Goal: Task Accomplishment & Management: Use online tool/utility

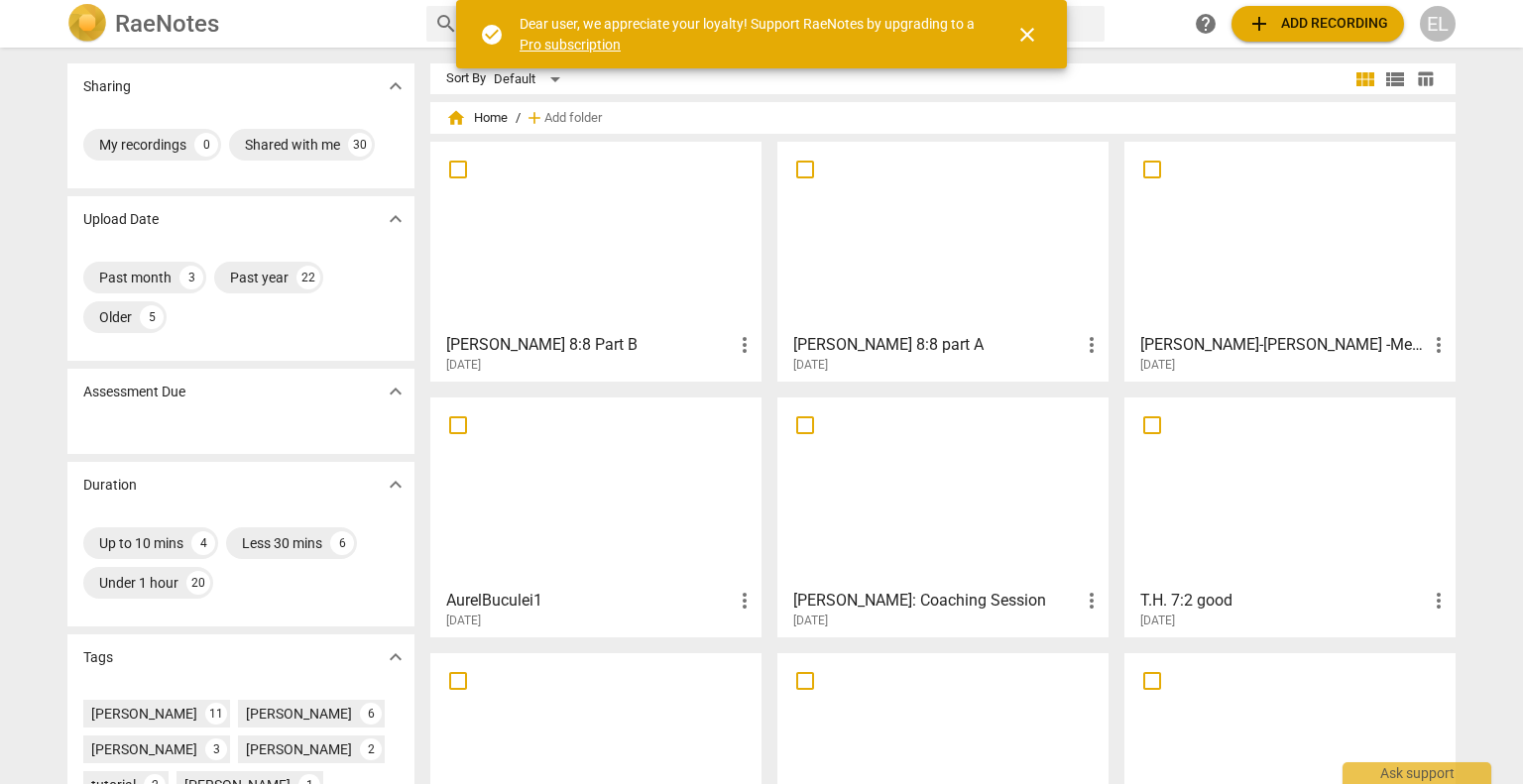
click at [1012, 328] on div "[PERSON_NAME] 8:8 part A more_vert [DATE]" at bounding box center [943, 349] width 319 height 50
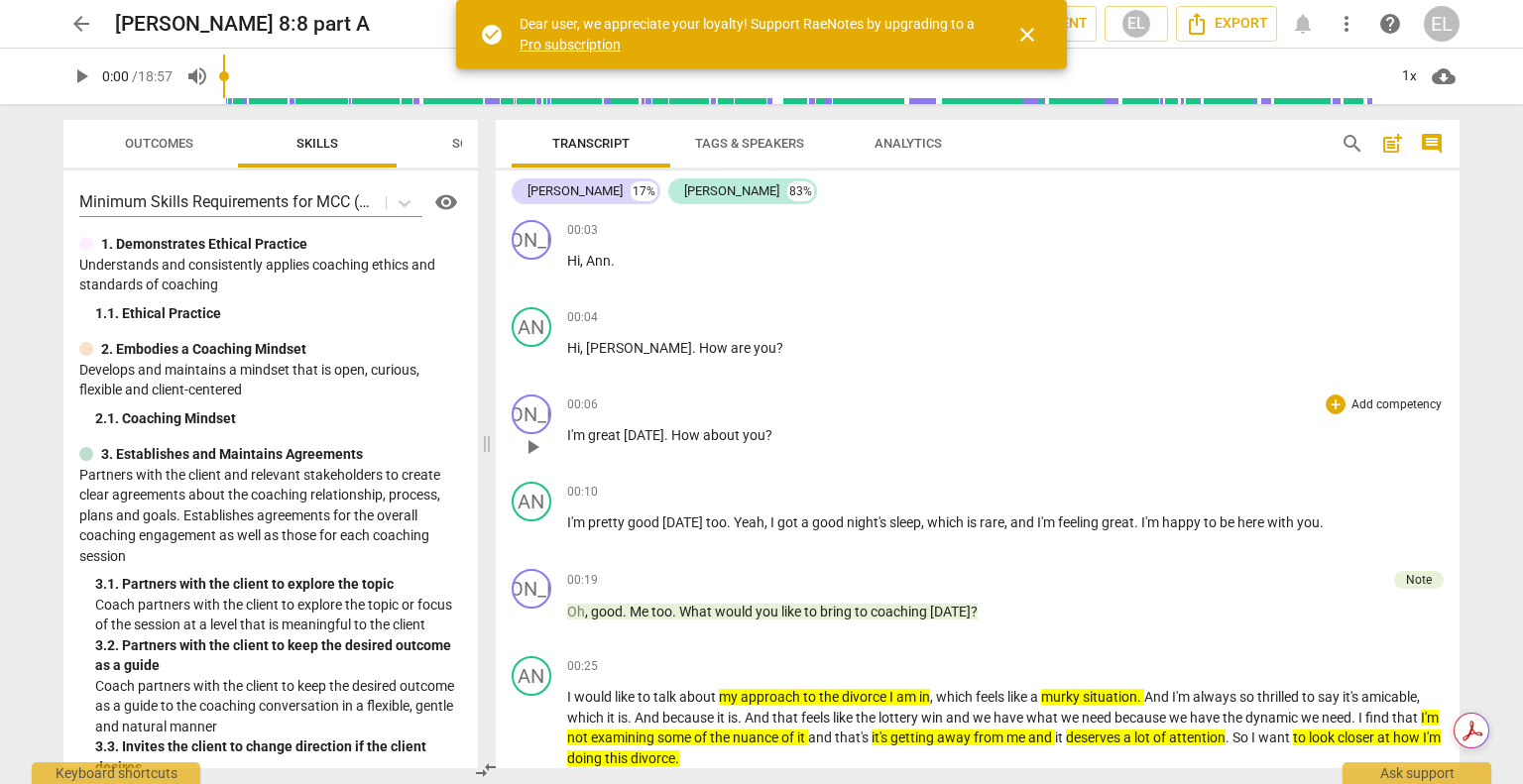
drag, startPoint x: 762, startPoint y: 445, endPoint x: 496, endPoint y: 420, distance: 267.2
click at [486, 428] on span at bounding box center [487, 444] width 12 height 680
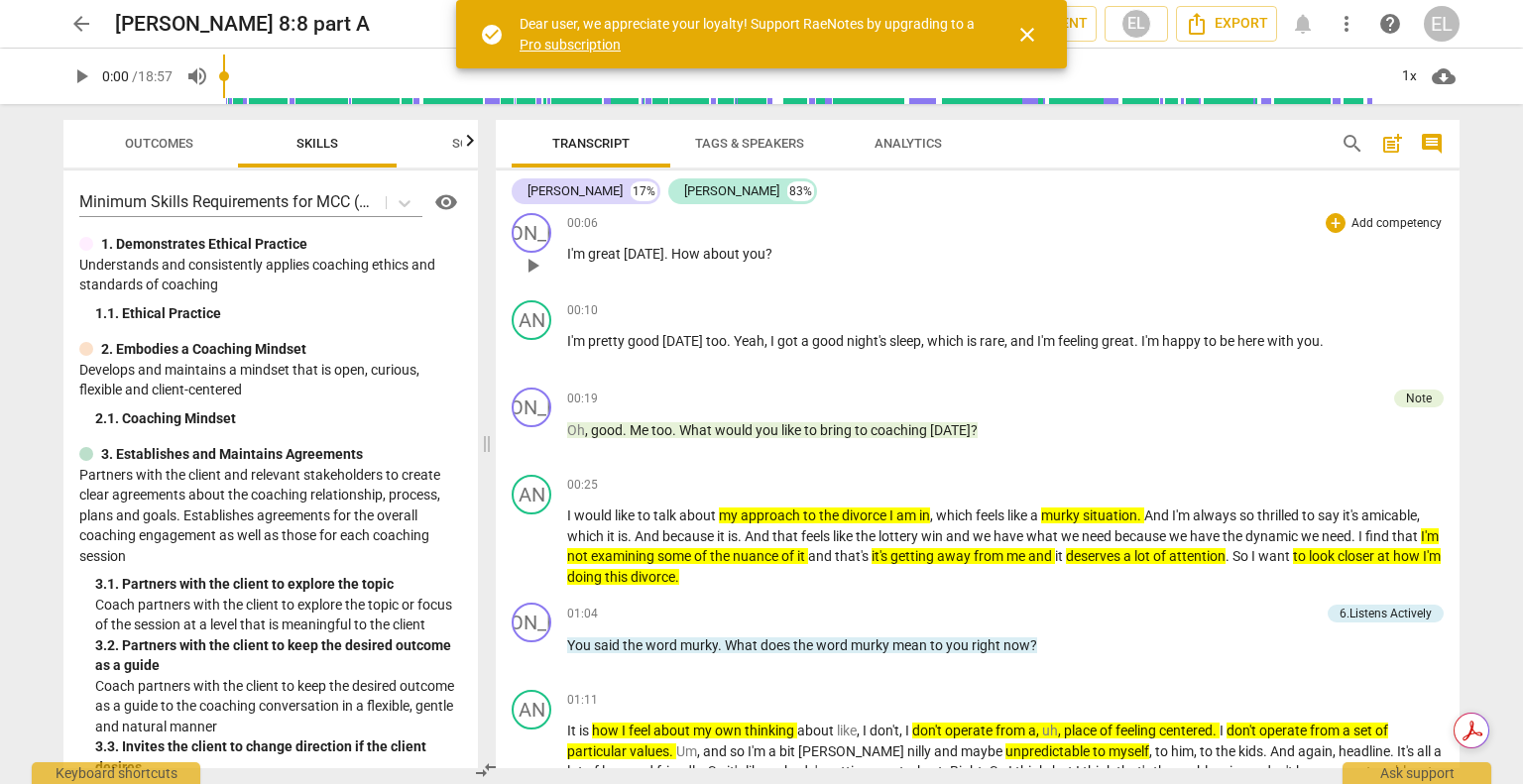
scroll to position [297, 0]
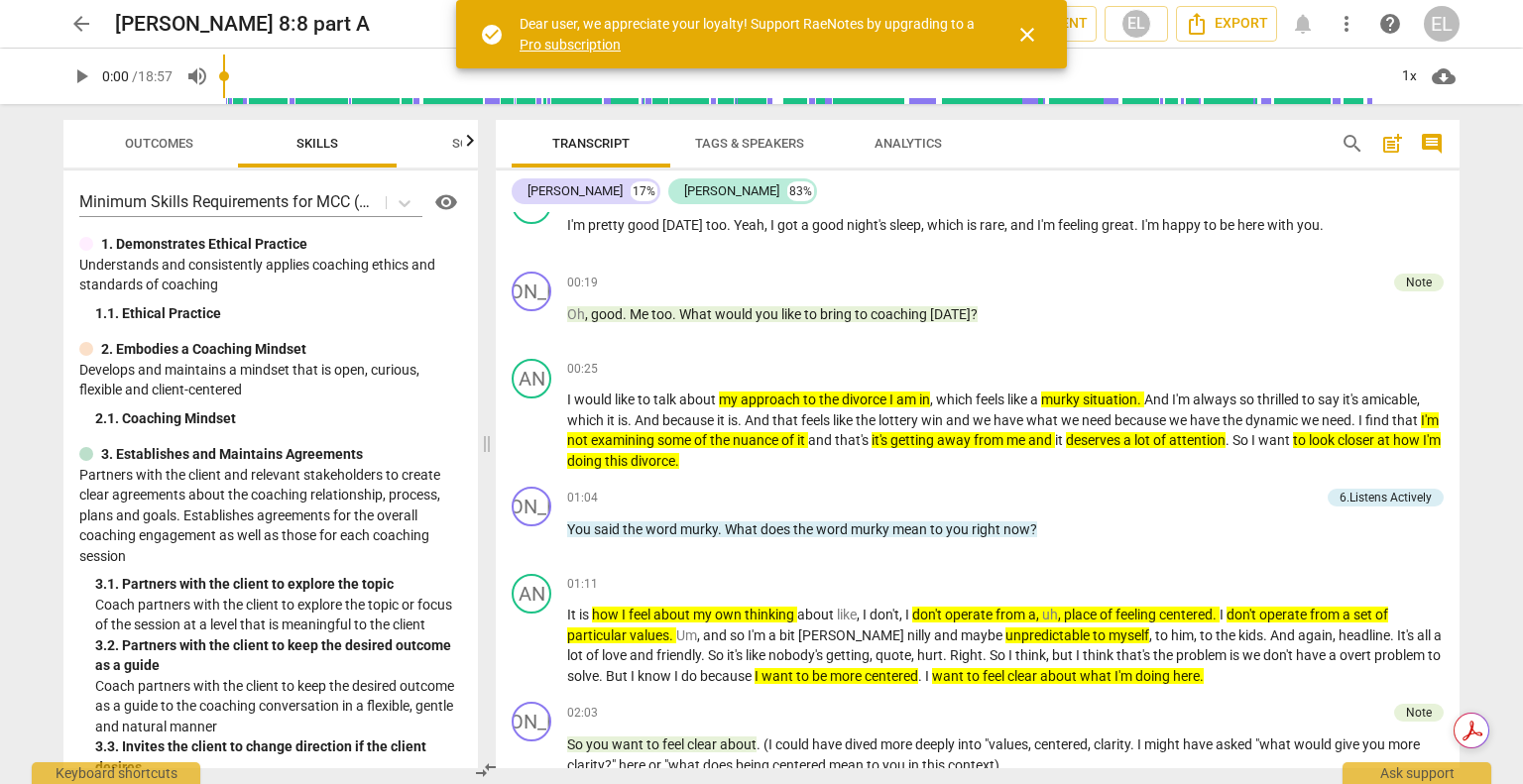
click at [87, 81] on span "play_arrow" at bounding box center [82, 77] width 24 height 24
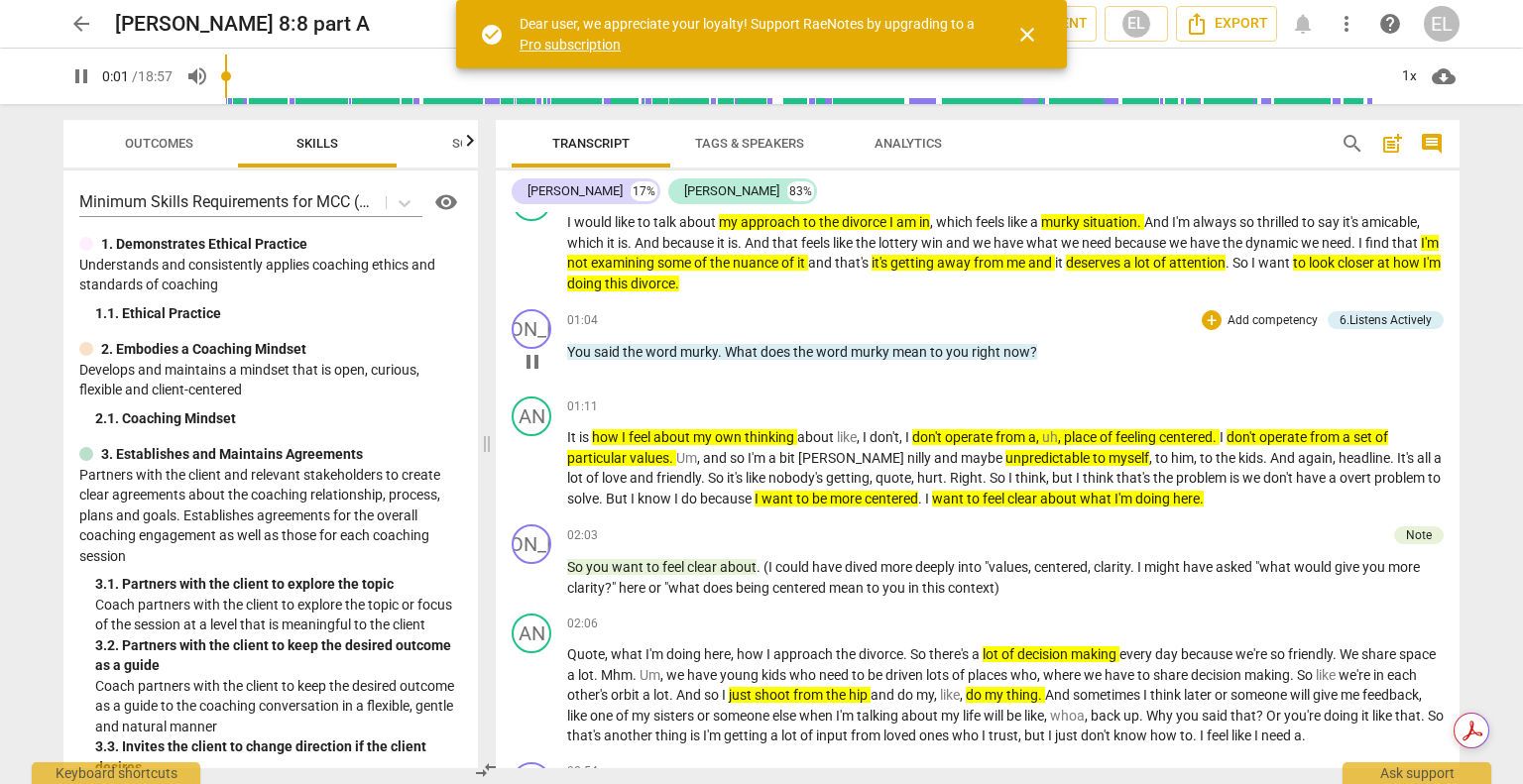
scroll to position [496, 0]
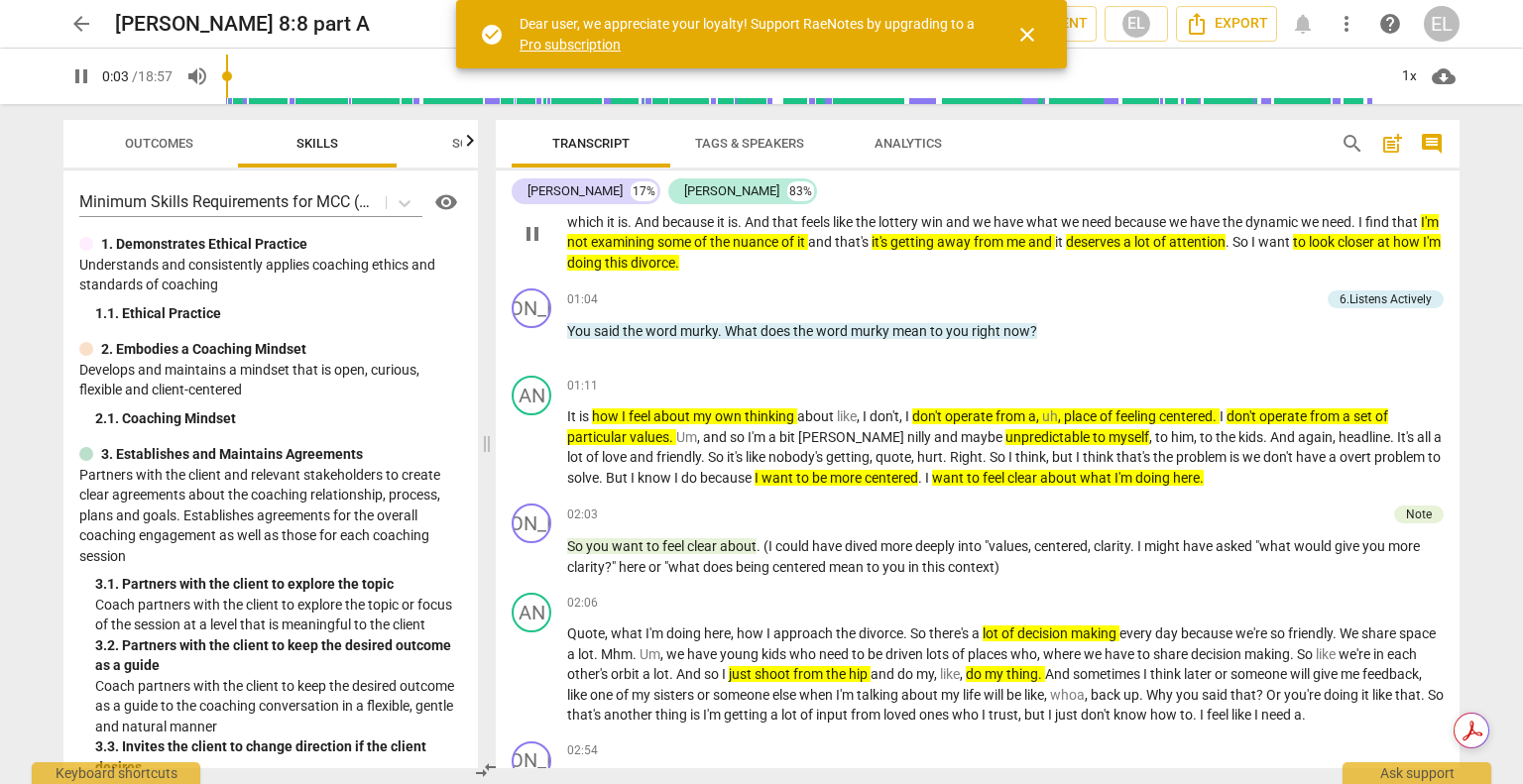
click at [781, 240] on span "nuance" at bounding box center [757, 241] width 49 height 16
click at [1483, 170] on div "arrow_back [PERSON_NAME] 8:8 part A edit star Assessment auto_fix_high AI Asses…" at bounding box center [762, 392] width 1523 height 784
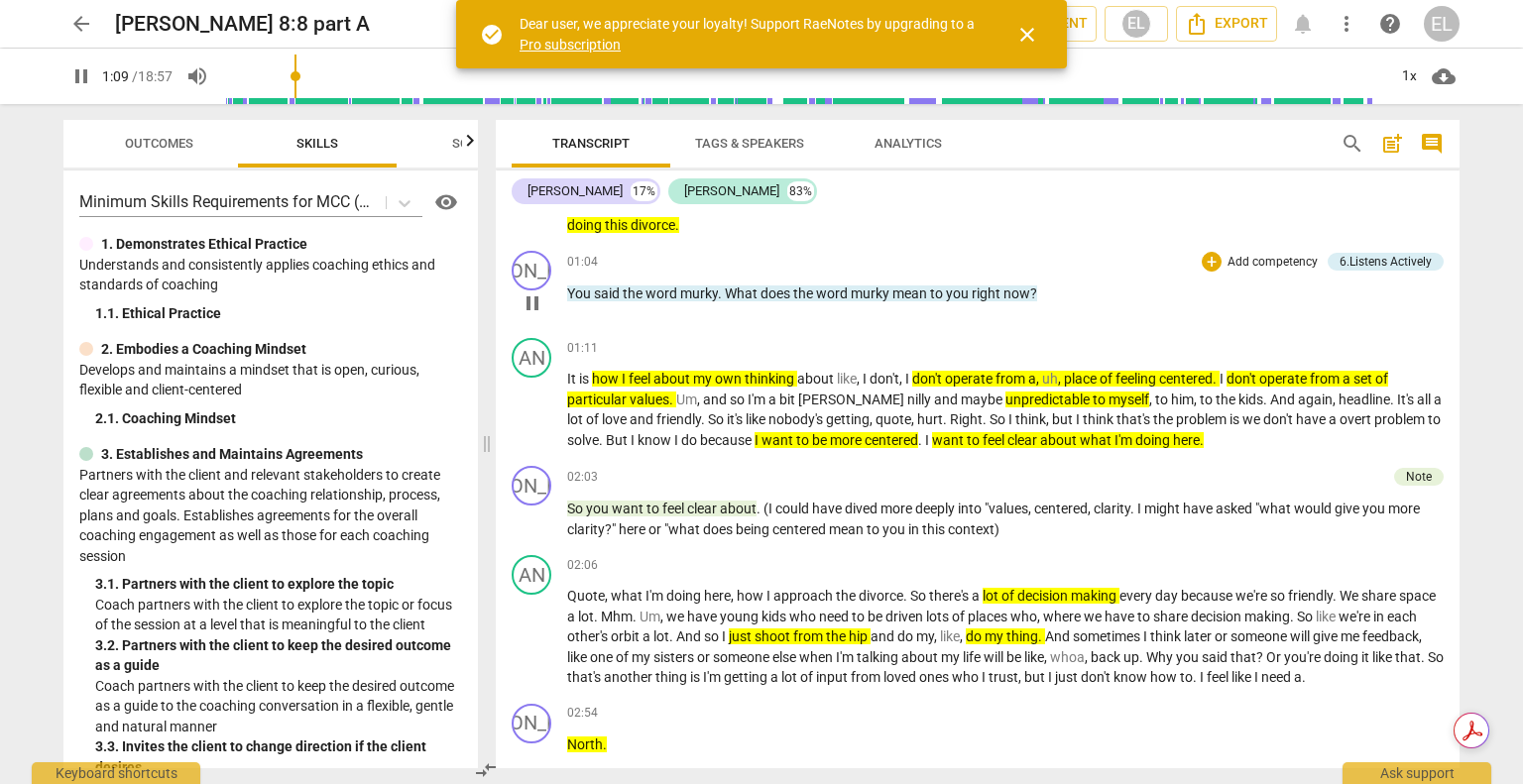
scroll to position [594, 0]
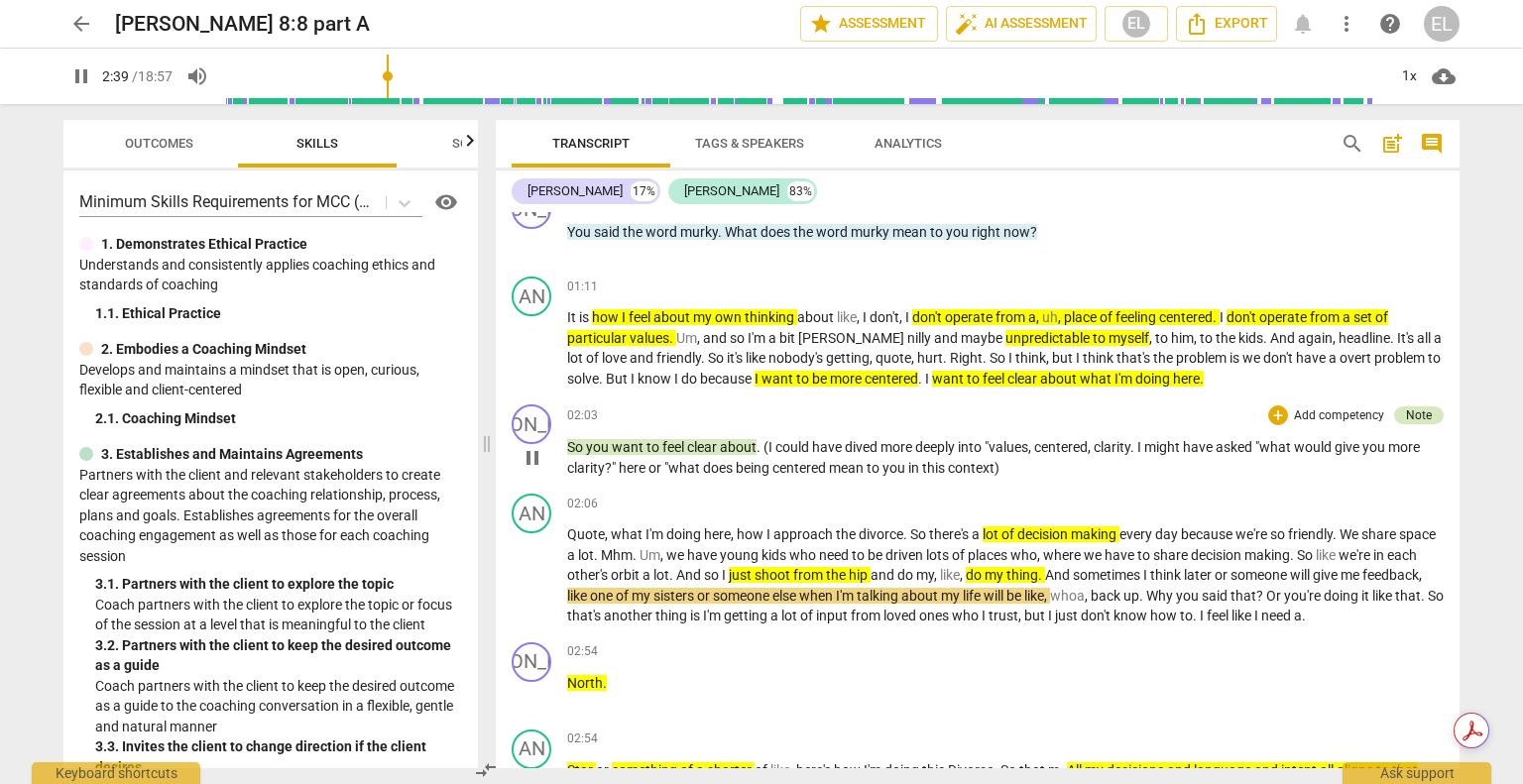
click at [1416, 414] on div "Note" at bounding box center [1419, 415] width 26 height 18
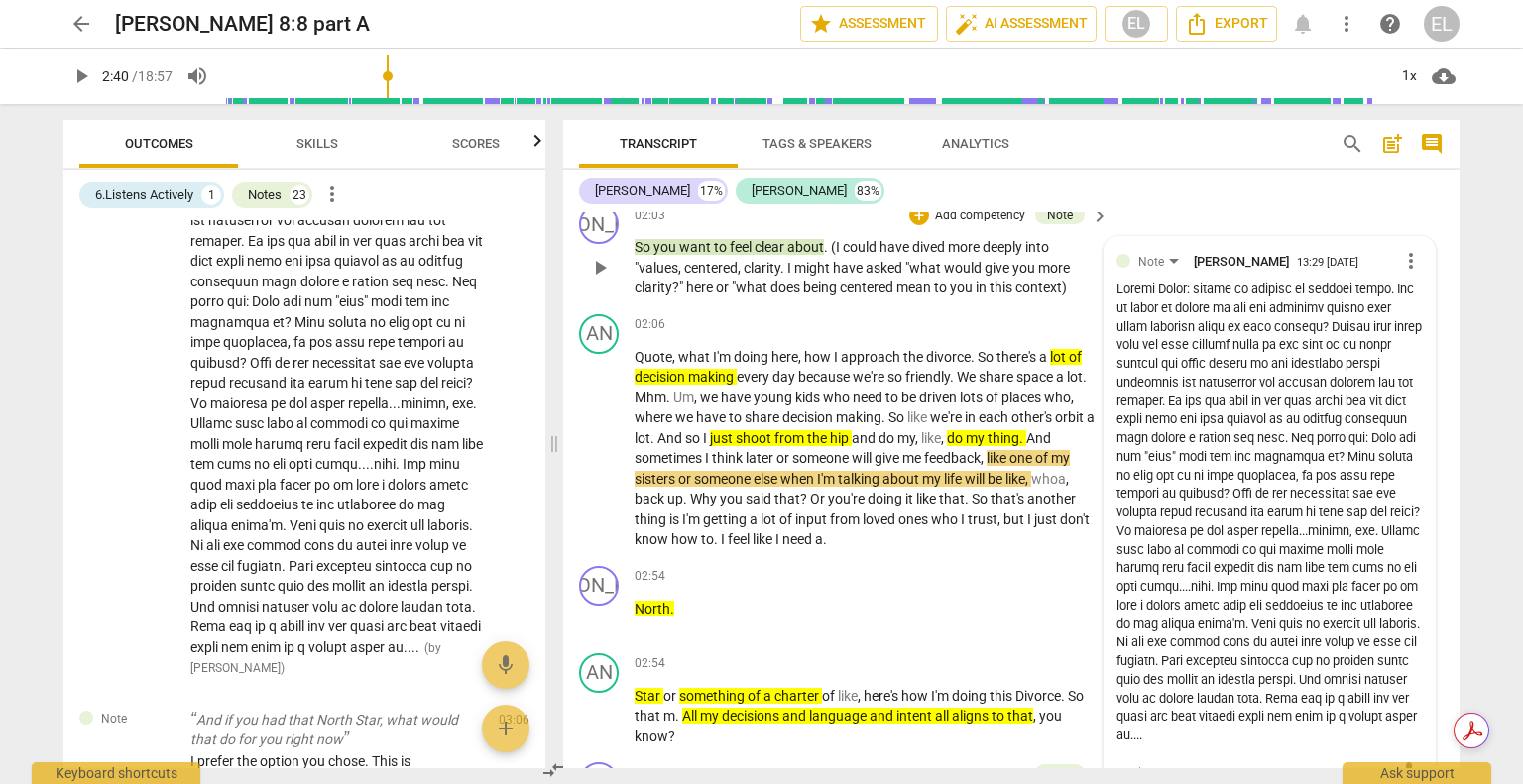
scroll to position [957, 0]
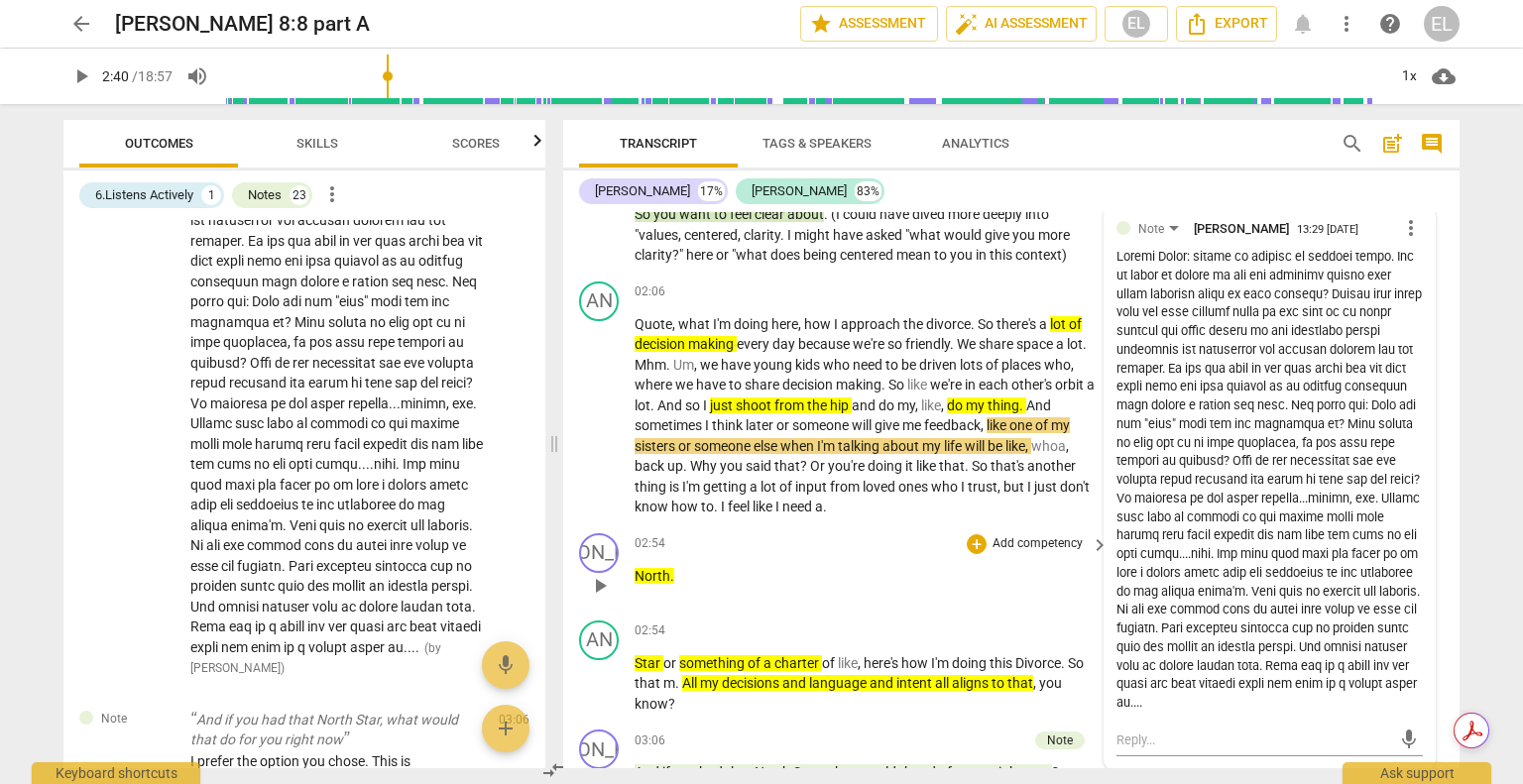
click at [1035, 544] on p "Add competency" at bounding box center [1037, 545] width 94 height 18
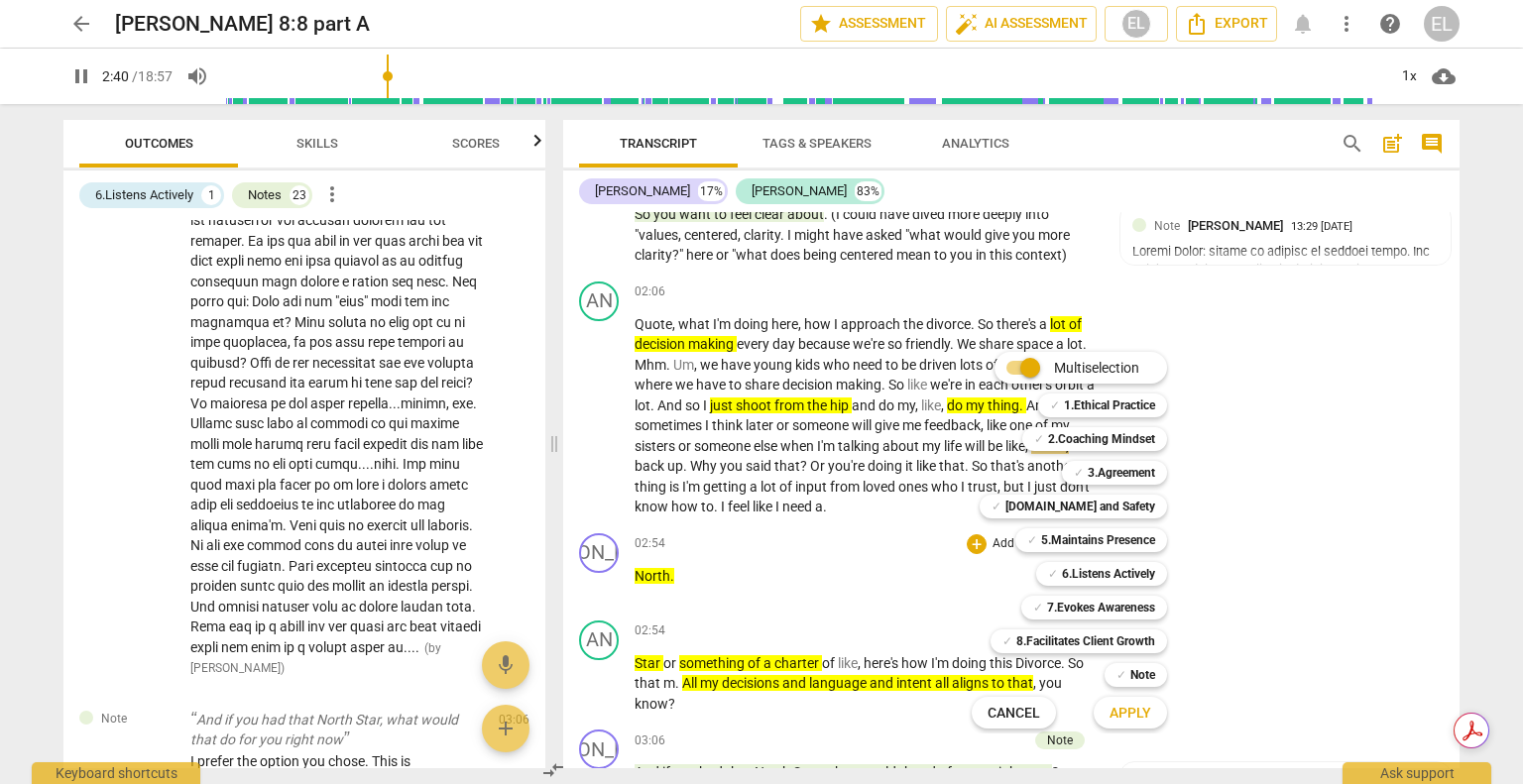
click at [845, 580] on div at bounding box center [762, 392] width 1523 height 784
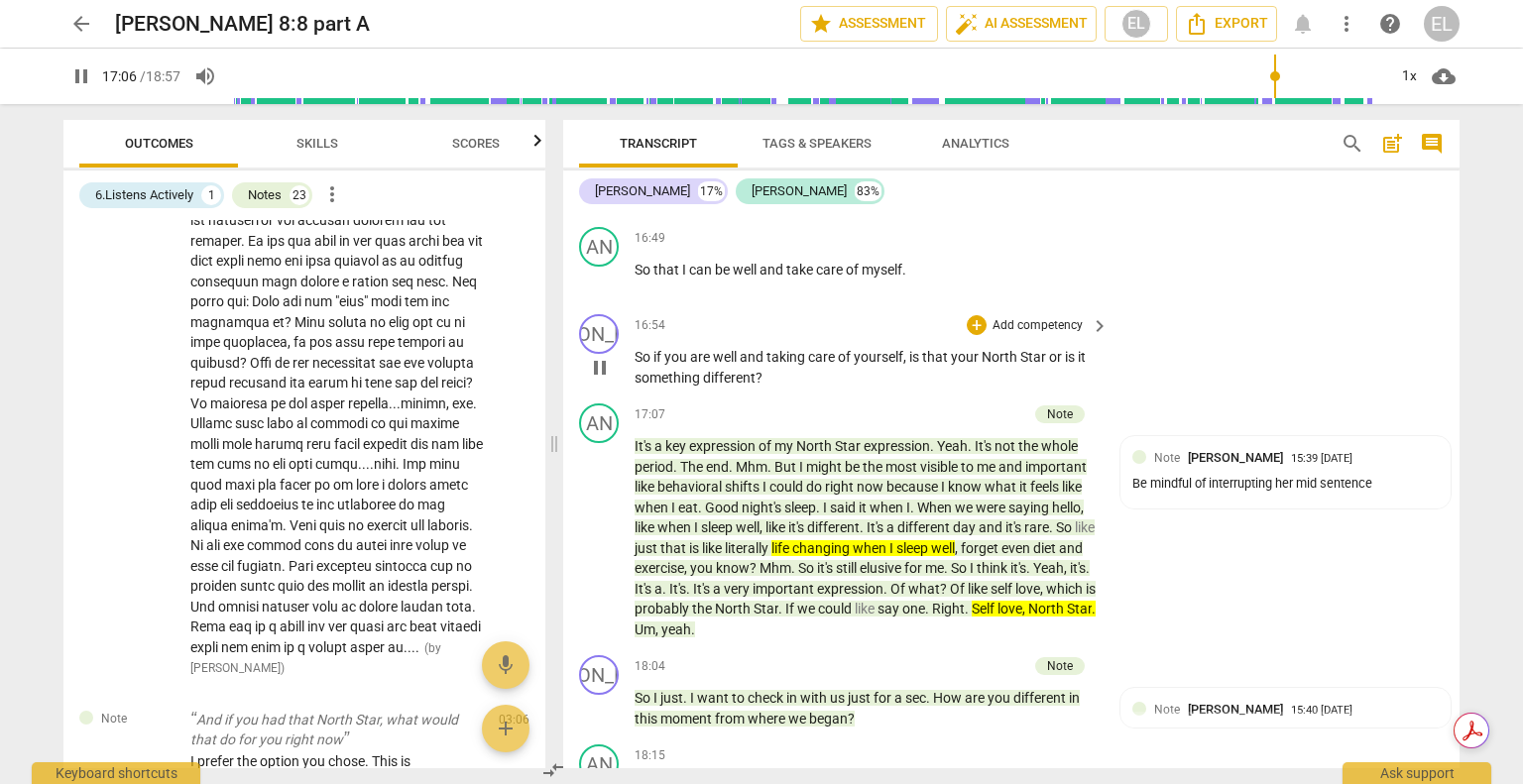
scroll to position [7135, 0]
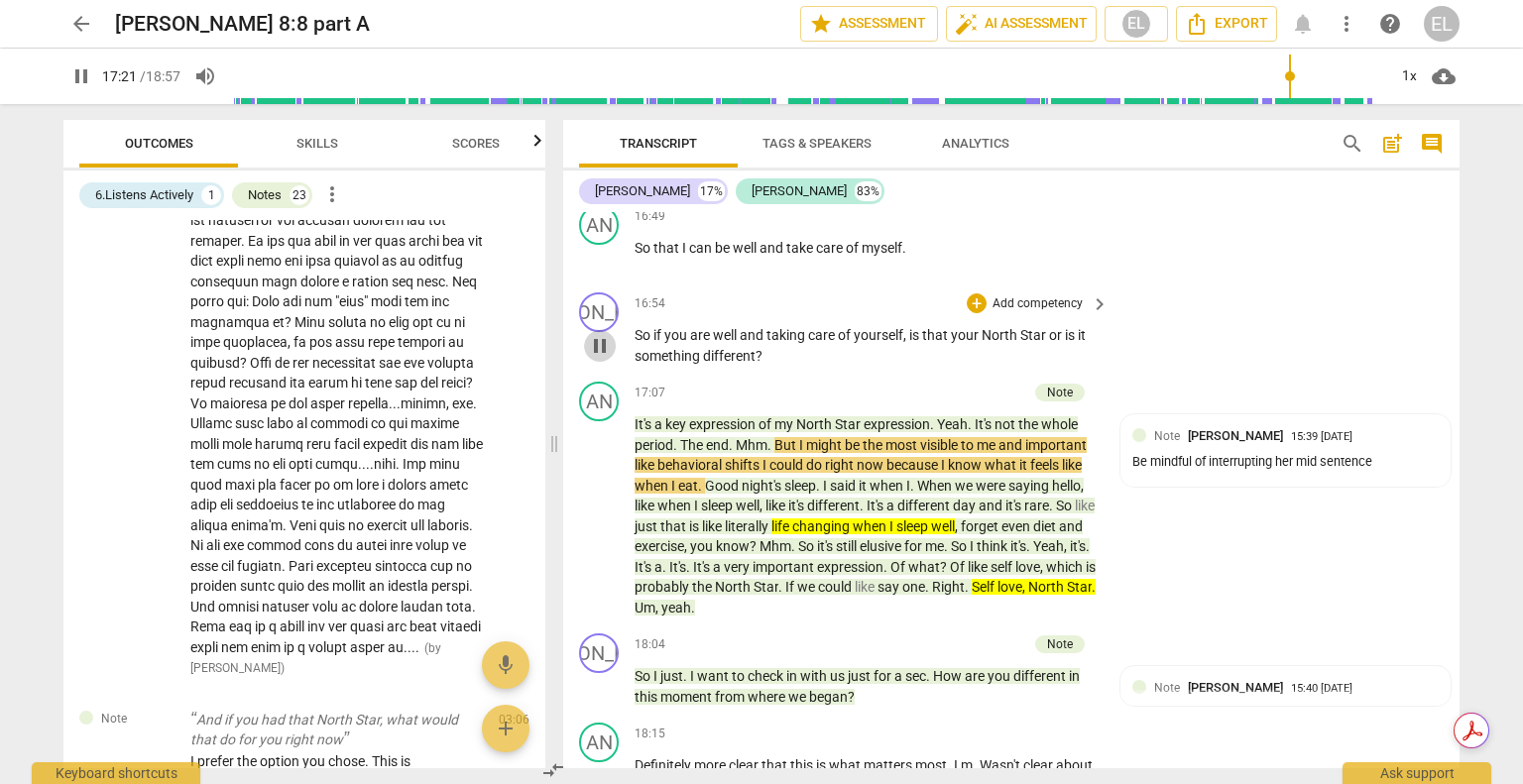
drag, startPoint x: 599, startPoint y: 342, endPoint x: 708, endPoint y: 366, distance: 111.6
click at [598, 344] on span "pause" at bounding box center [599, 346] width 24 height 24
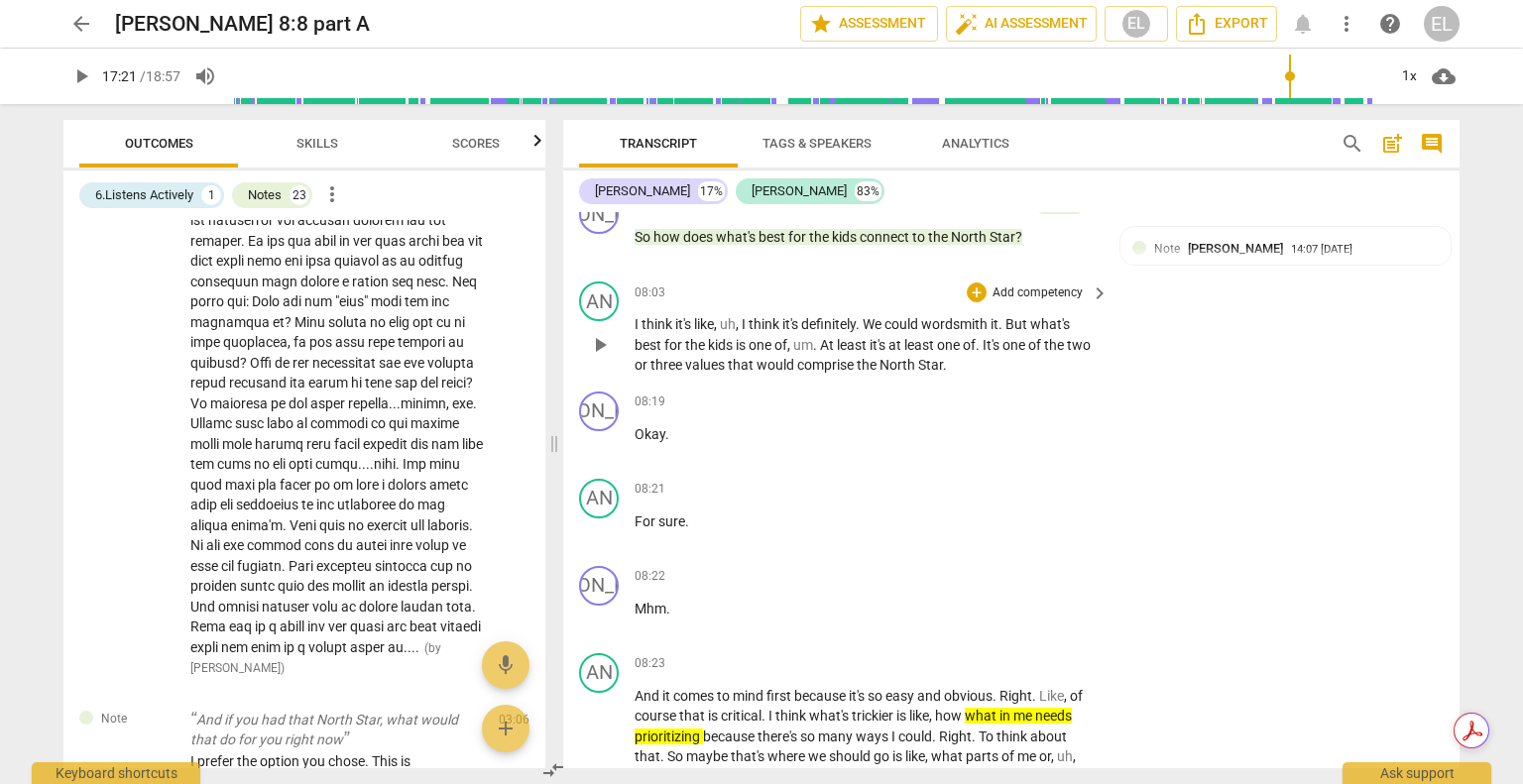
scroll to position [3865, 0]
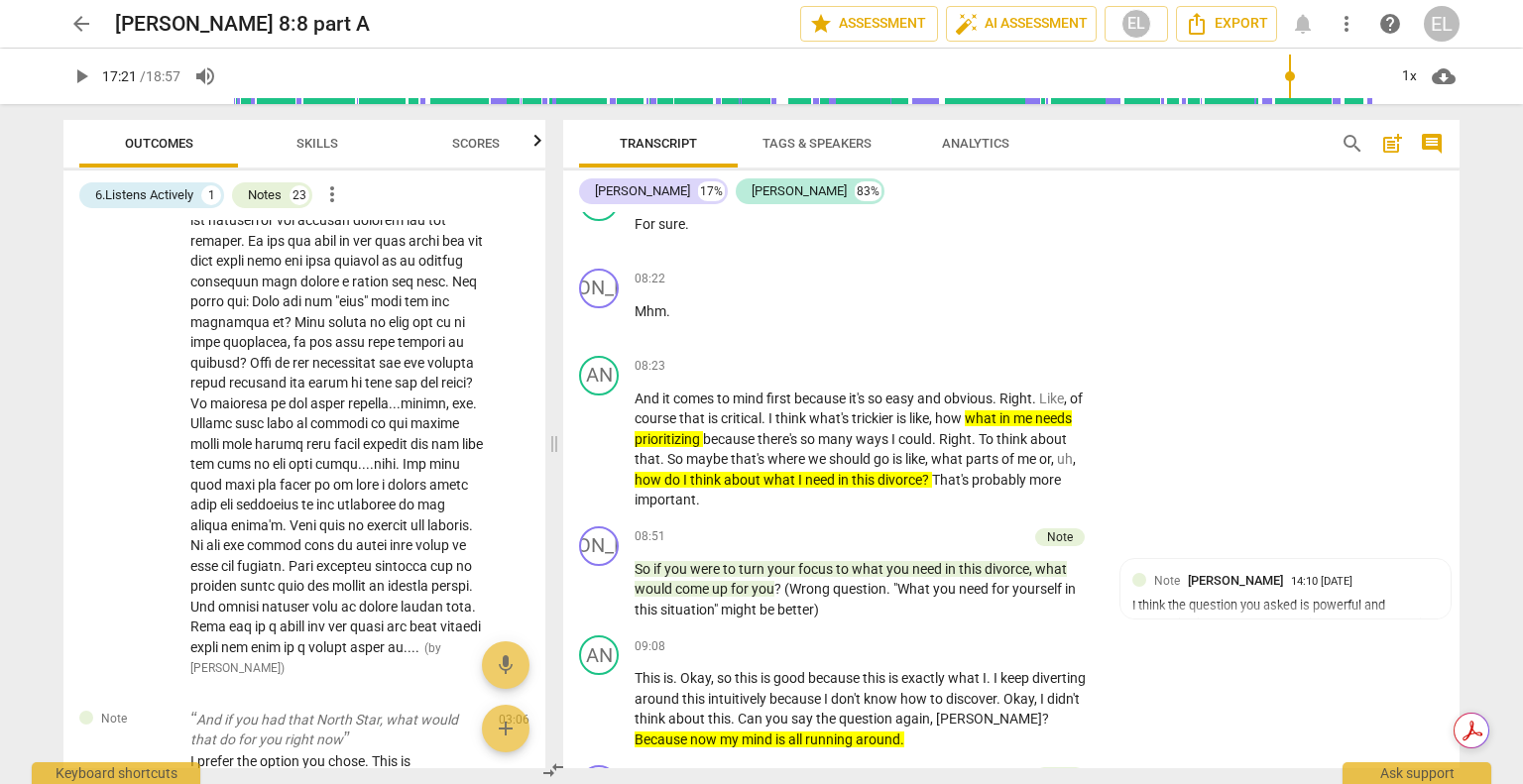
click at [73, 79] on span "play_arrow" at bounding box center [82, 77] width 24 height 24
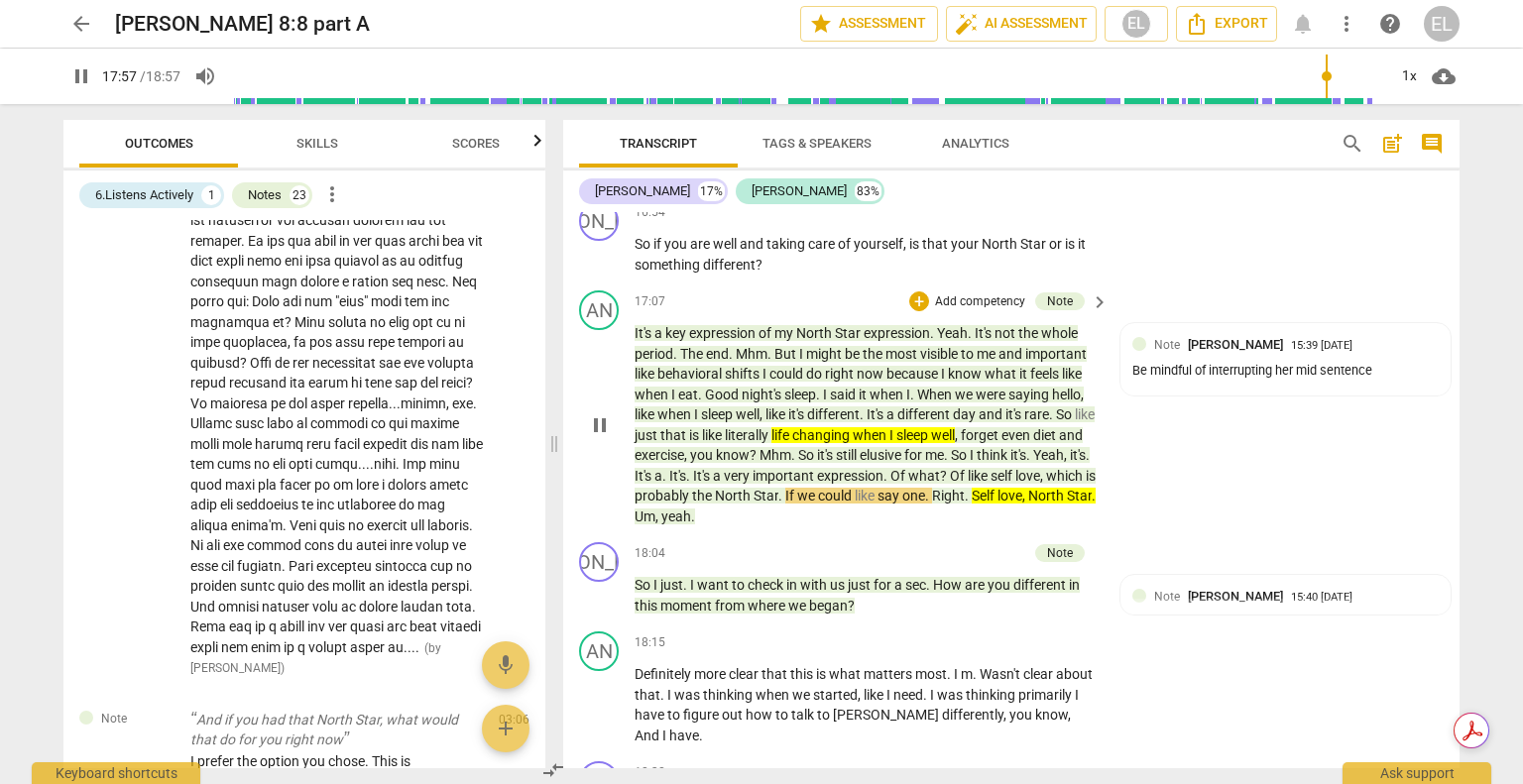
scroll to position [7369, 0]
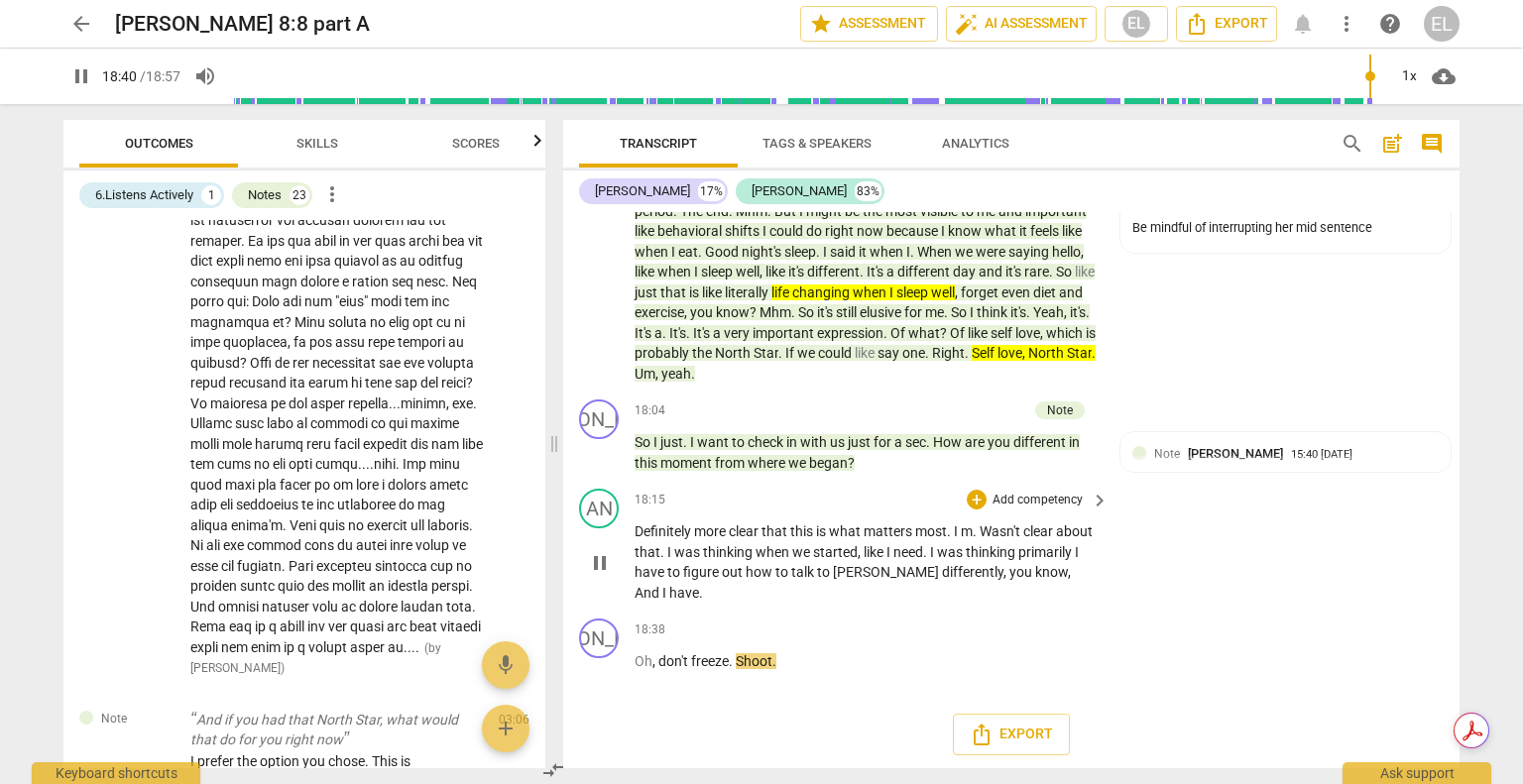
click at [598, 564] on span "pause" at bounding box center [599, 563] width 24 height 24
type input "1121"
click at [91, 20] on span "arrow_back" at bounding box center [82, 24] width 24 height 24
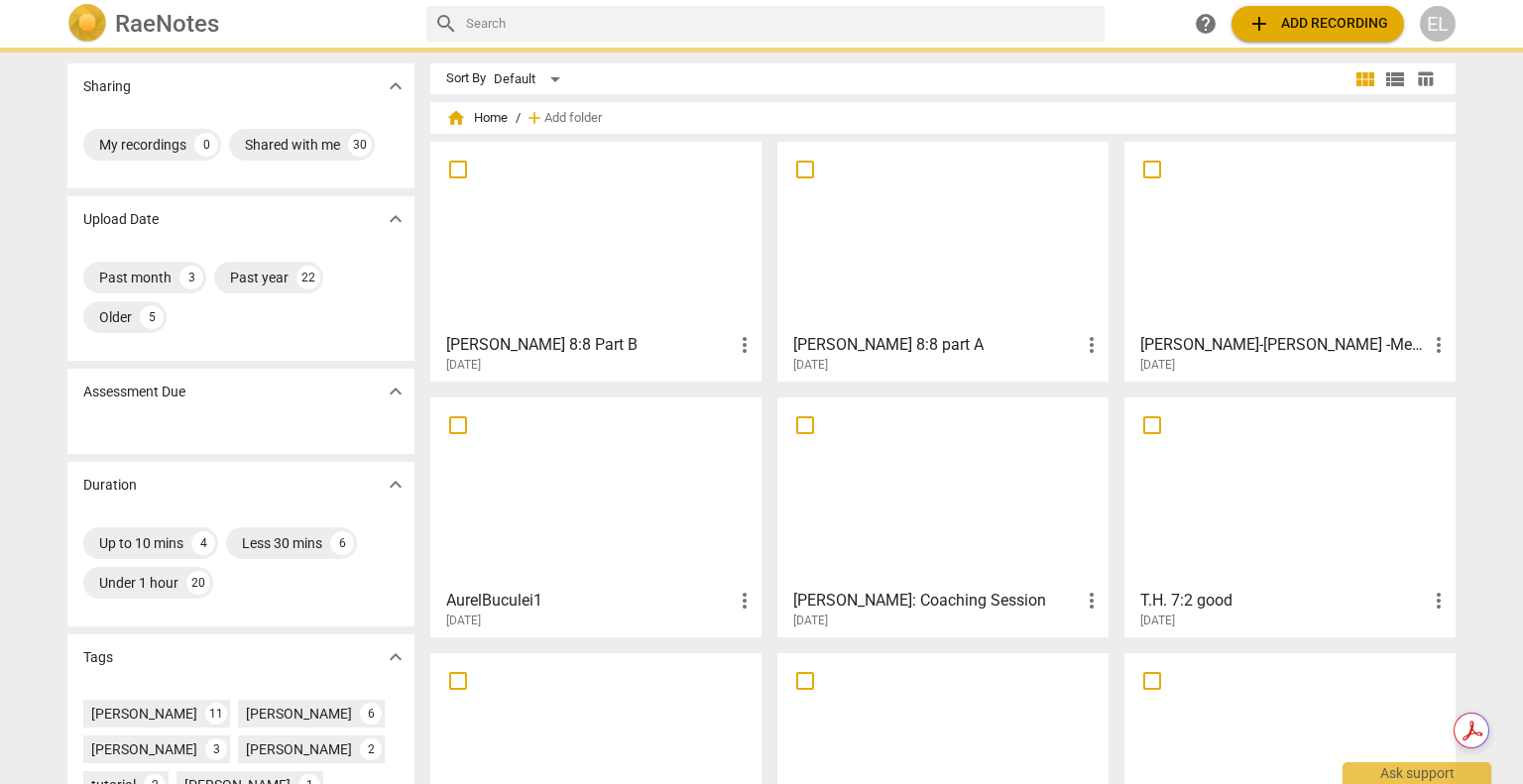
click at [554, 226] on div at bounding box center [595, 236] width 317 height 176
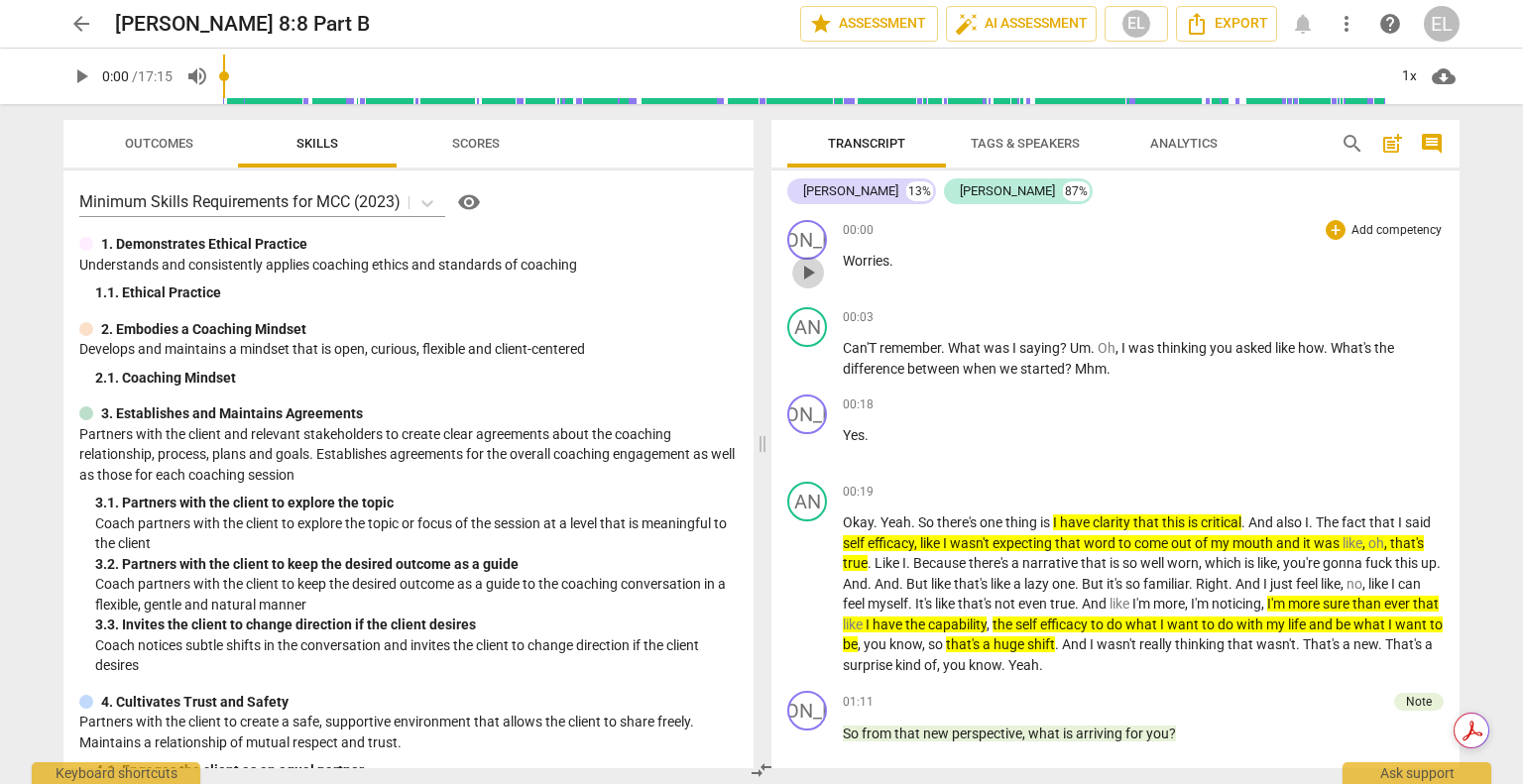
click at [805, 264] on span "play_arrow" at bounding box center [808, 272] width 24 height 24
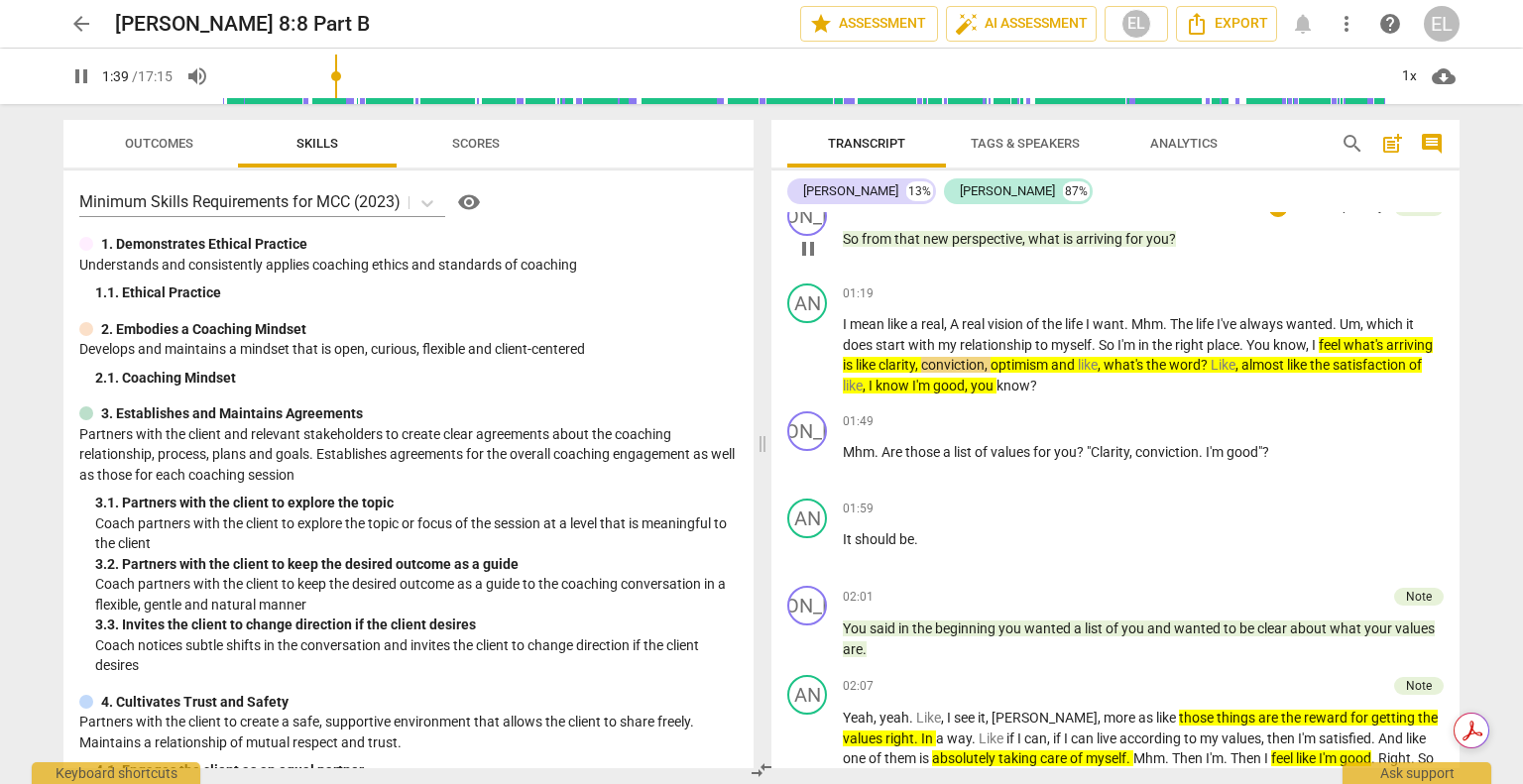
scroll to position [496, 0]
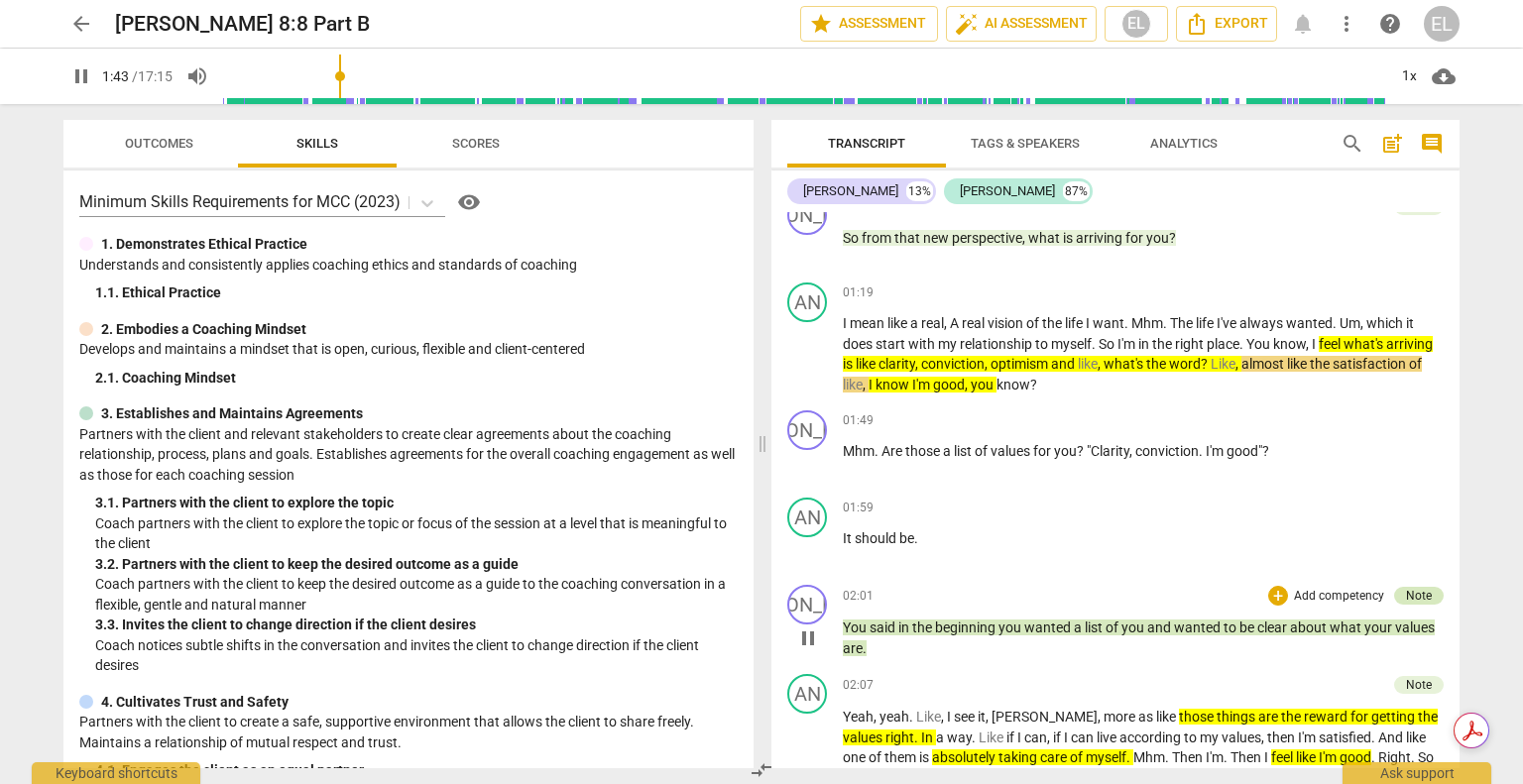
click at [1406, 596] on div "Note" at bounding box center [1419, 595] width 26 height 18
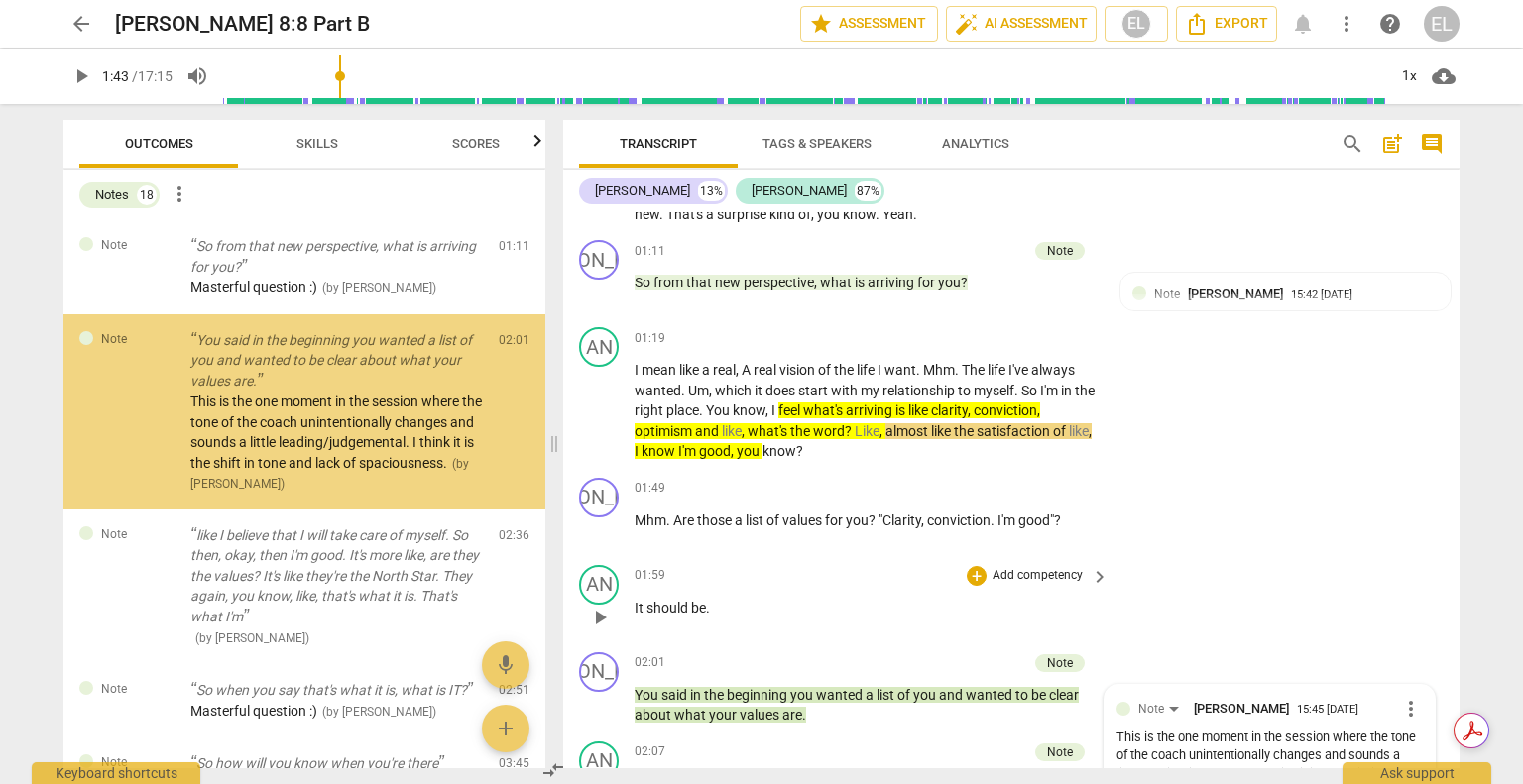
scroll to position [540, 0]
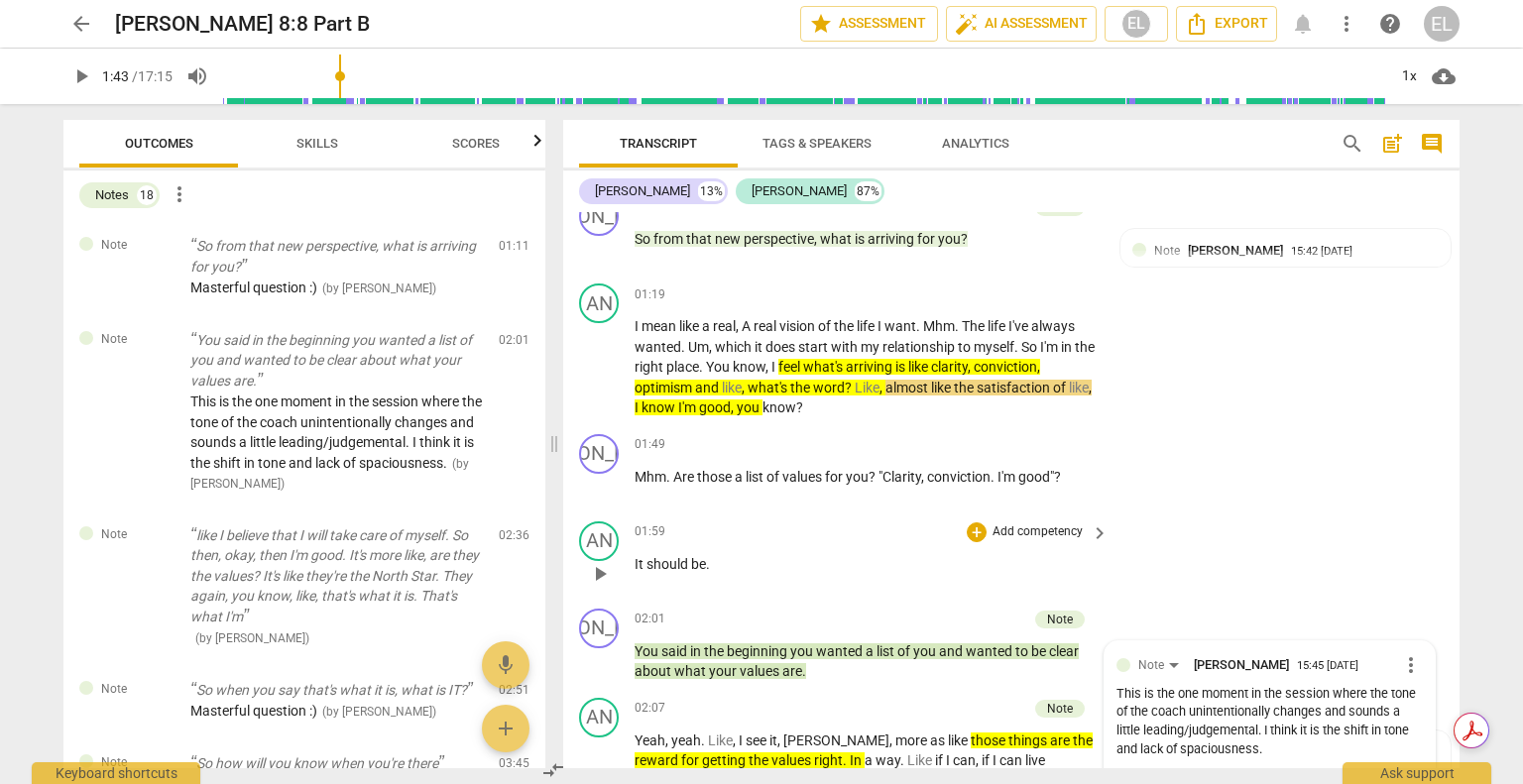
click at [1305, 523] on div "AN play_arrow pause 01:59 + Add competency keyboard_arrow_right It should be ." at bounding box center [1012, 557] width 897 height 87
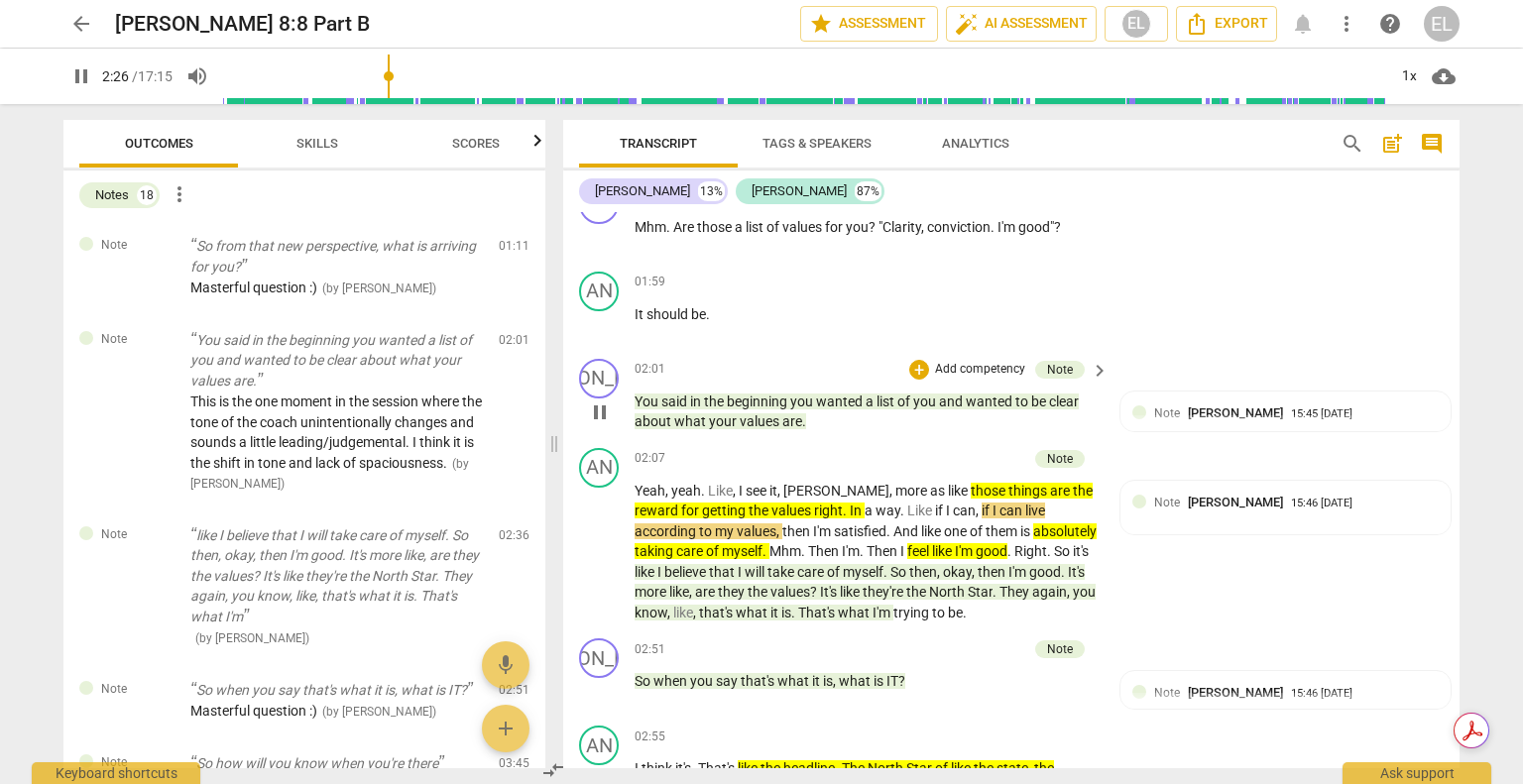
scroll to position [837, 0]
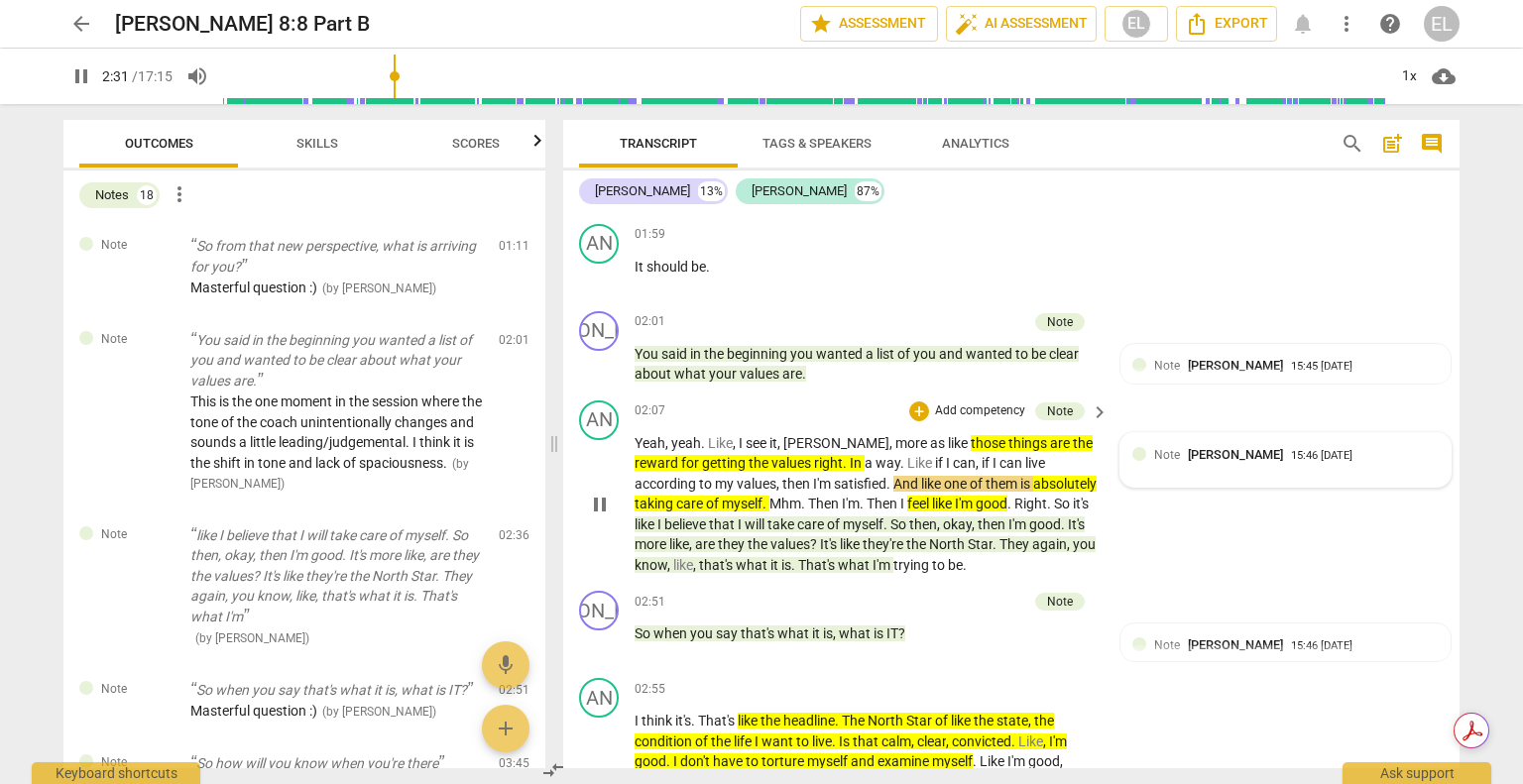
click at [1210, 452] on span "[PERSON_NAME]" at bounding box center [1236, 454] width 95 height 15
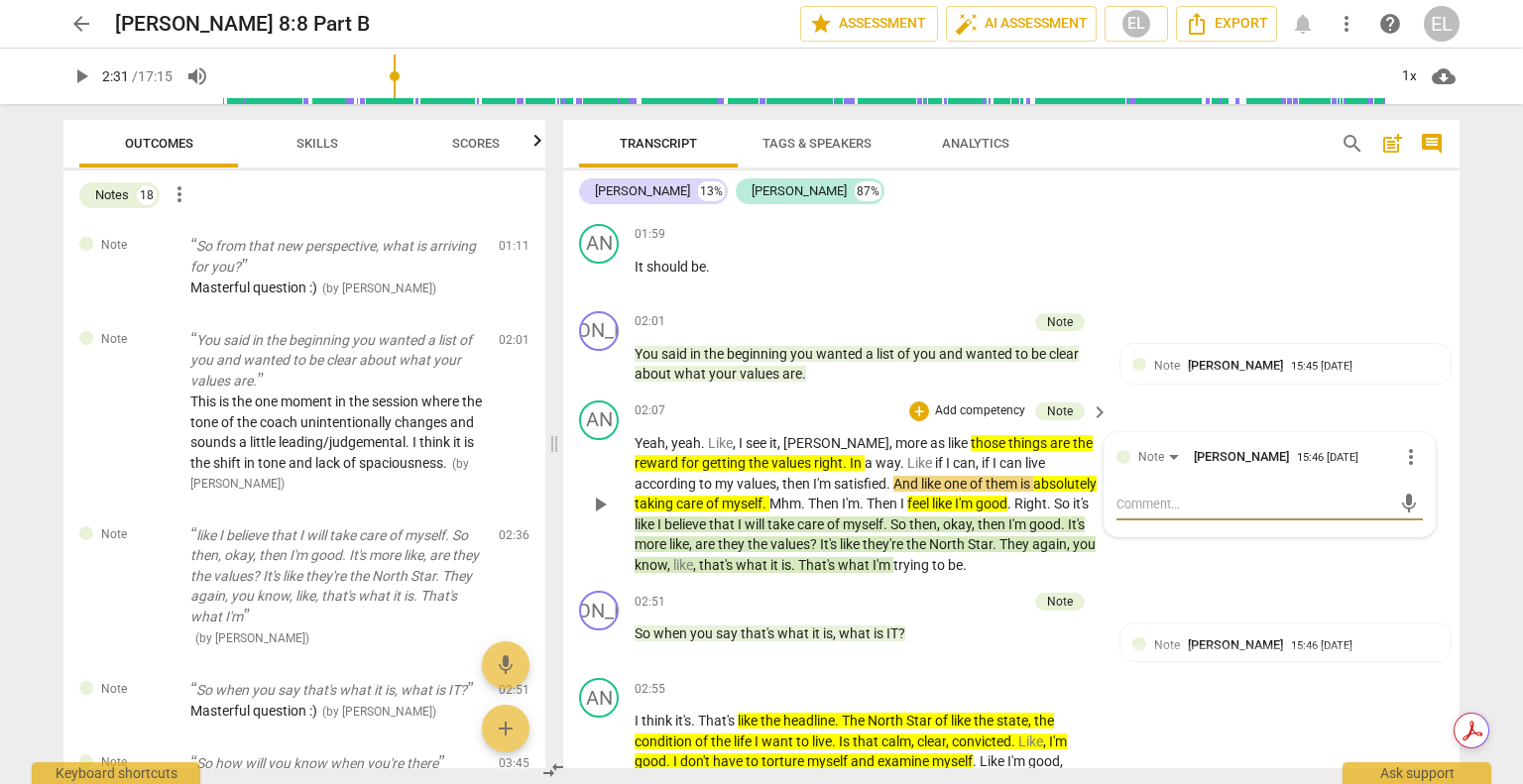
click at [1406, 455] on span "more_vert" at bounding box center [1411, 457] width 24 height 24
click at [1412, 482] on li "Delete" at bounding box center [1427, 489] width 69 height 38
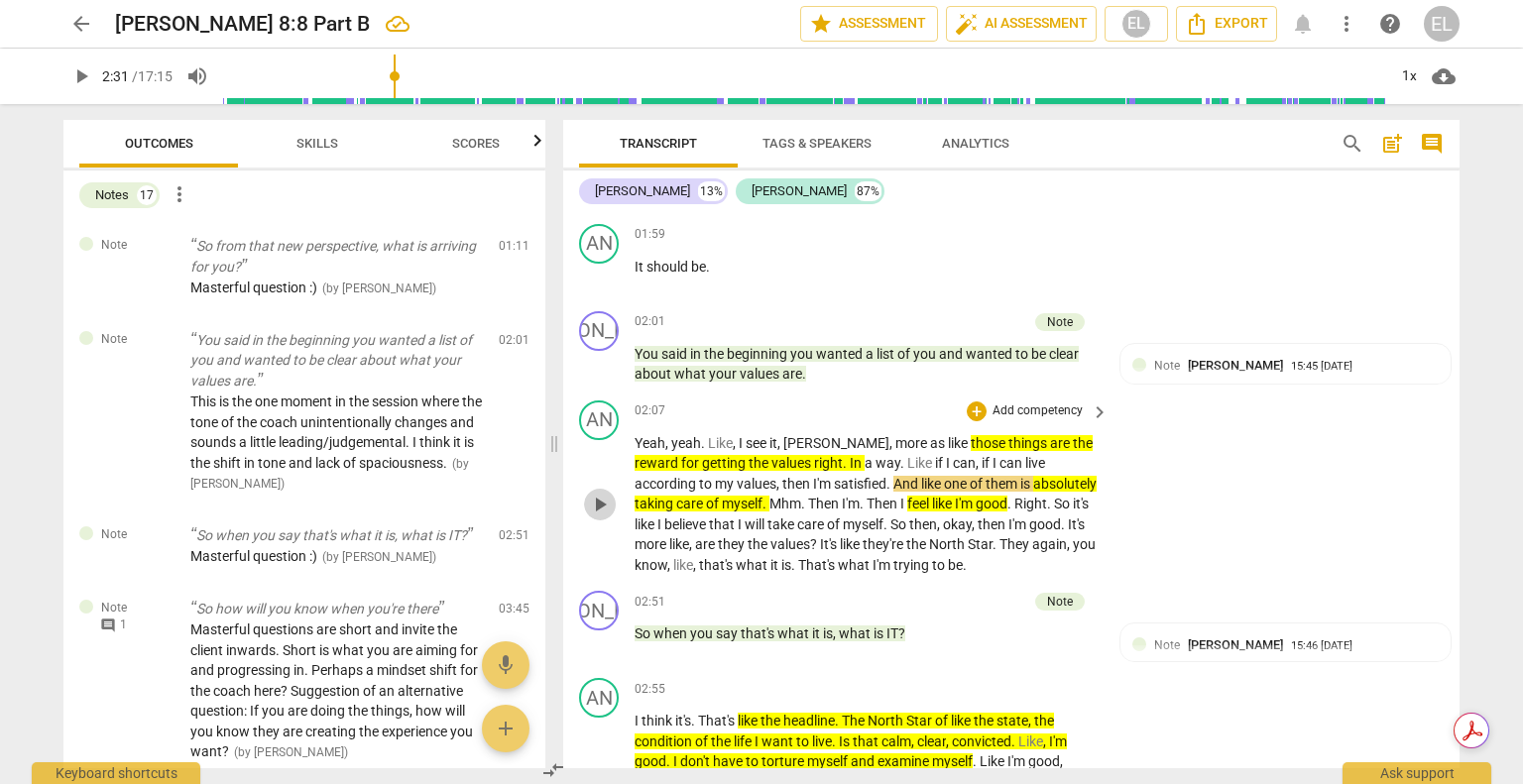
click at [598, 494] on span "play_arrow" at bounding box center [599, 505] width 24 height 24
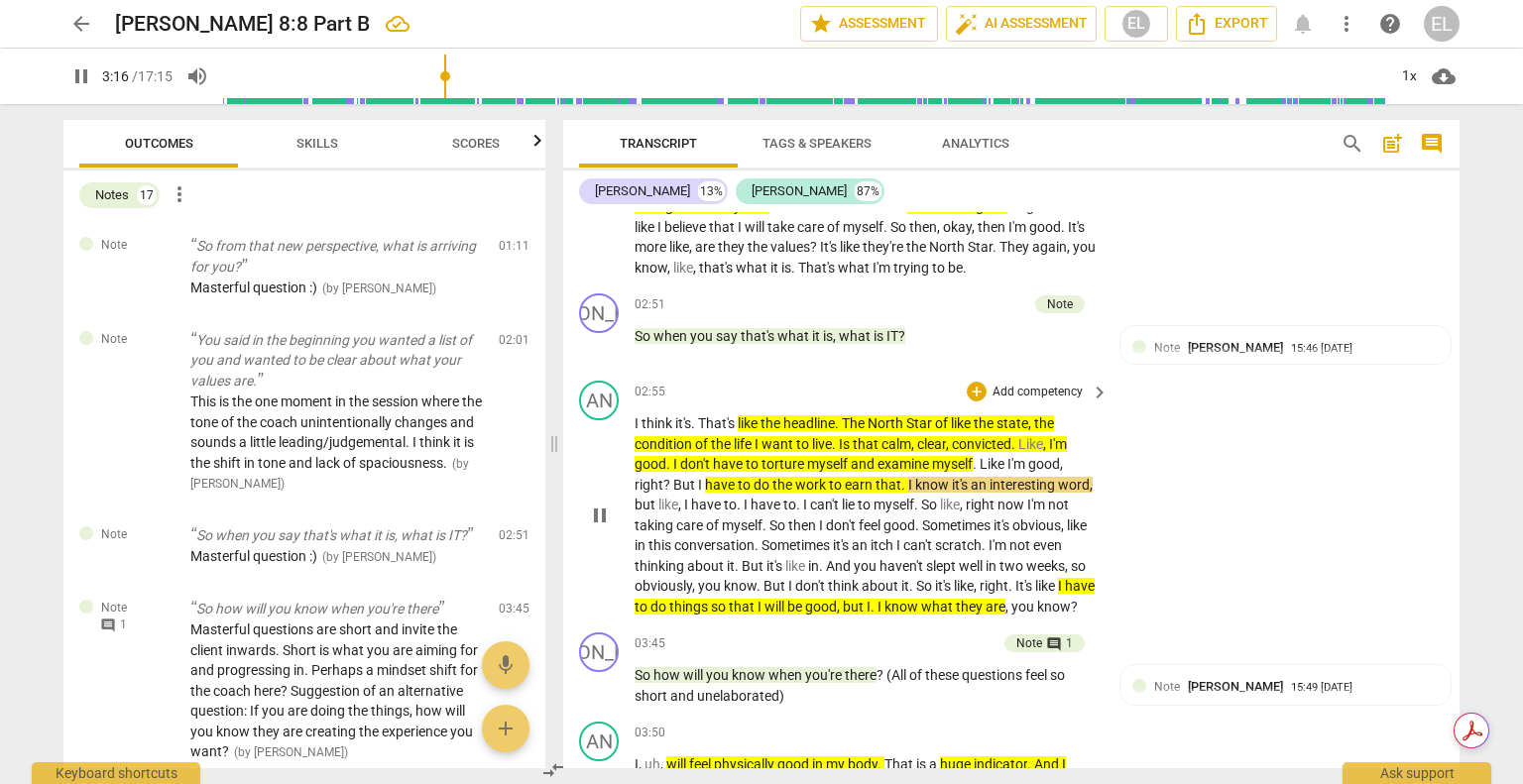
scroll to position [1233, 0]
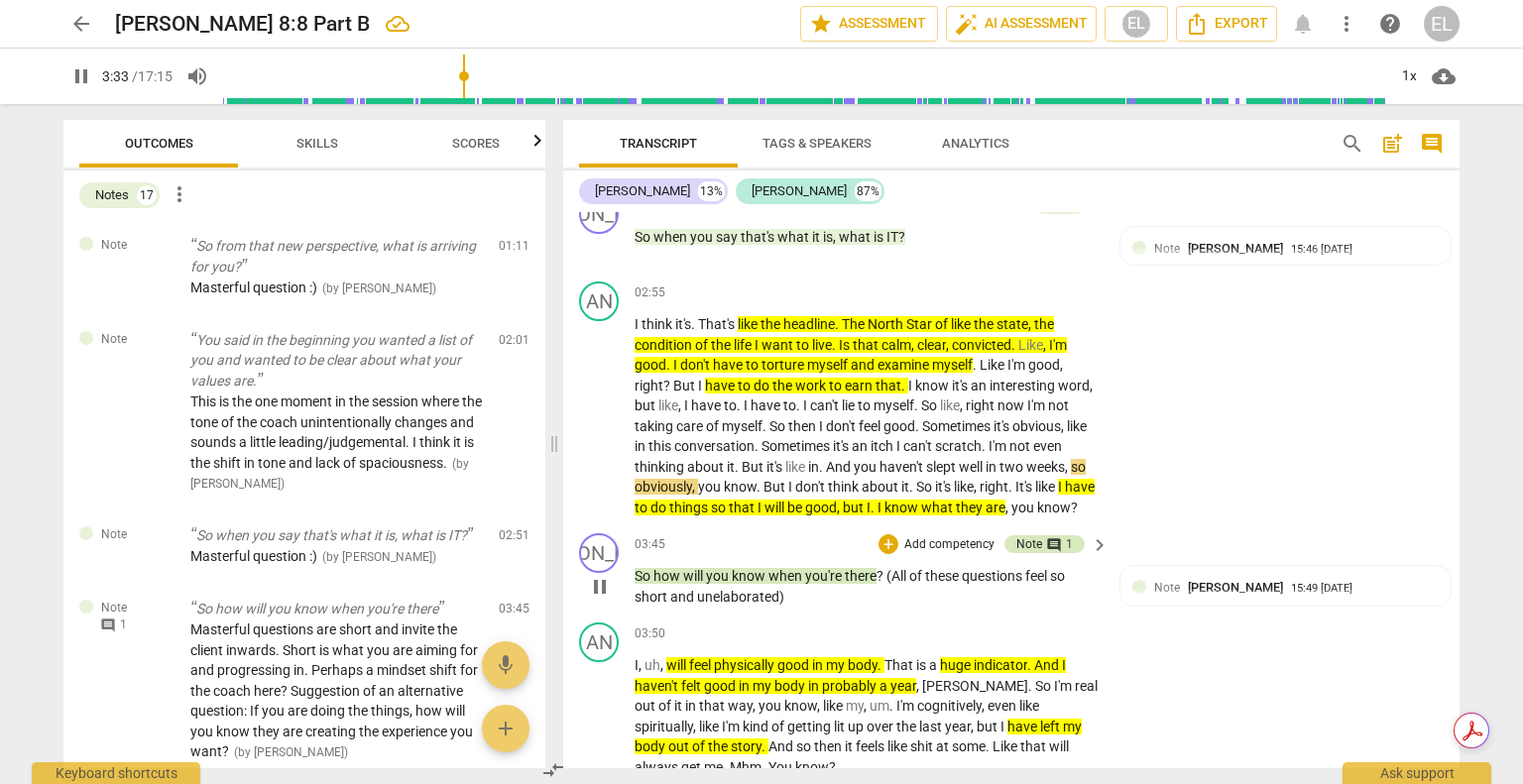
click at [1032, 553] on div "Note" at bounding box center [1029, 545] width 26 height 18
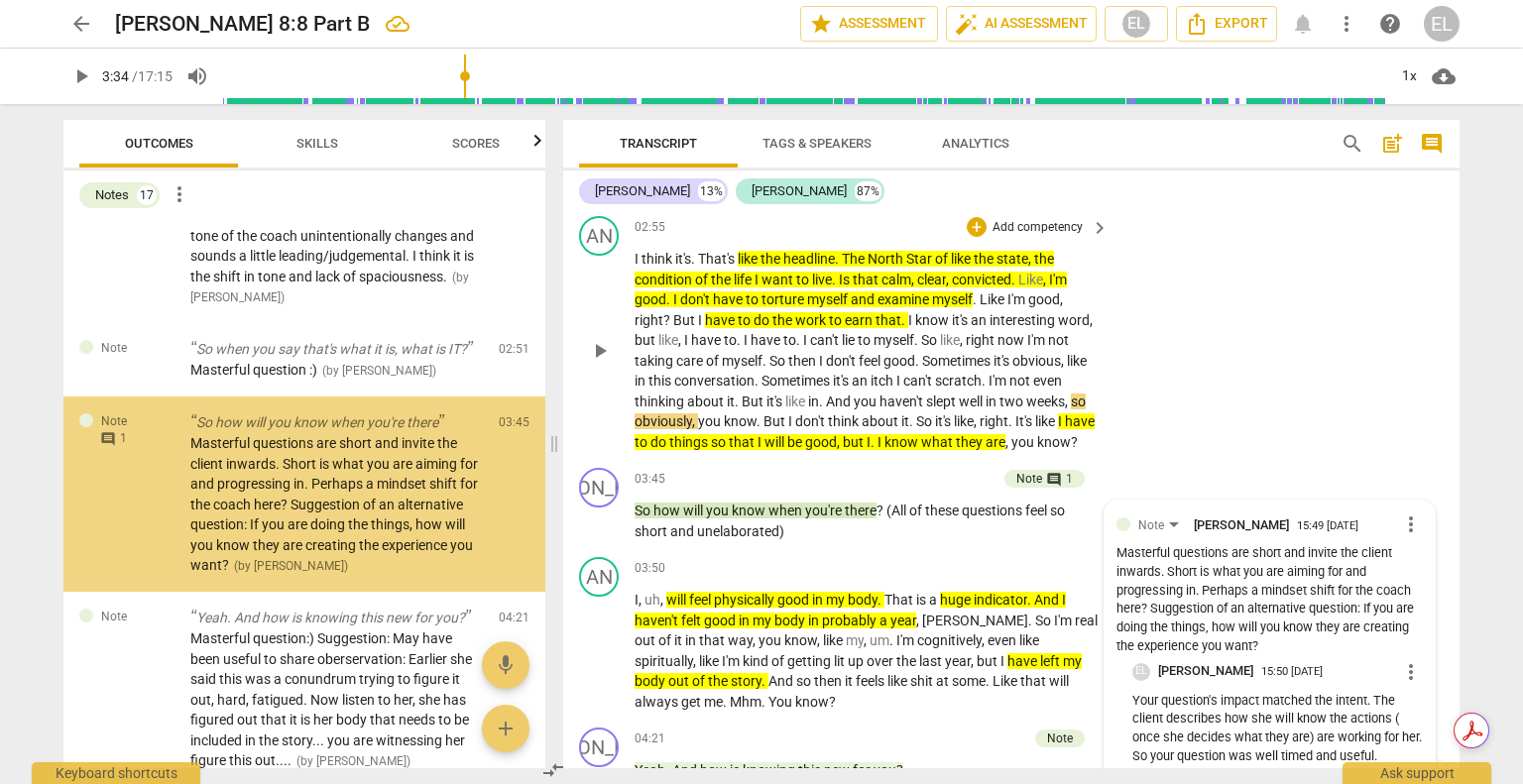
scroll to position [1332, 0]
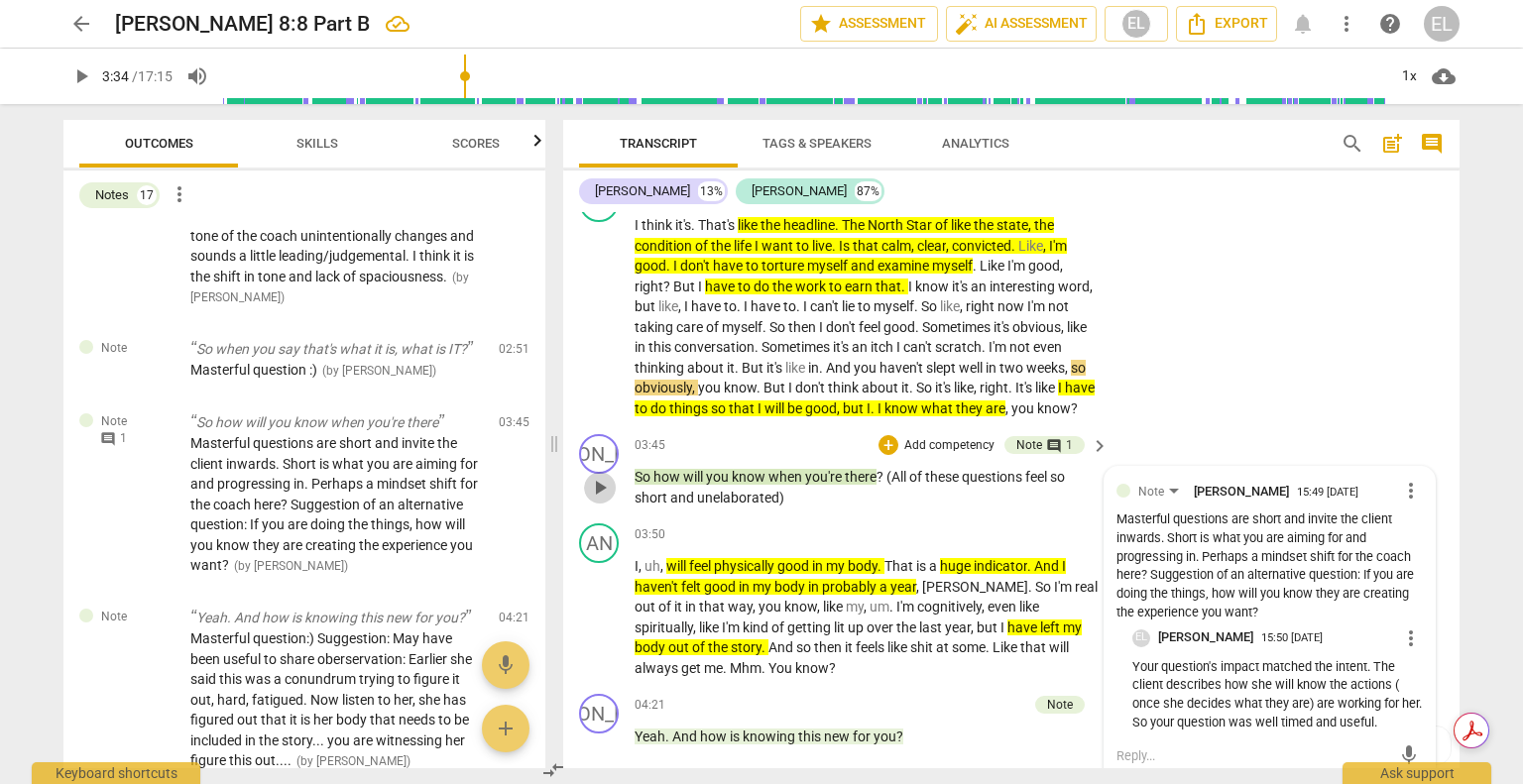
click at [597, 499] on span "play_arrow" at bounding box center [599, 488] width 24 height 24
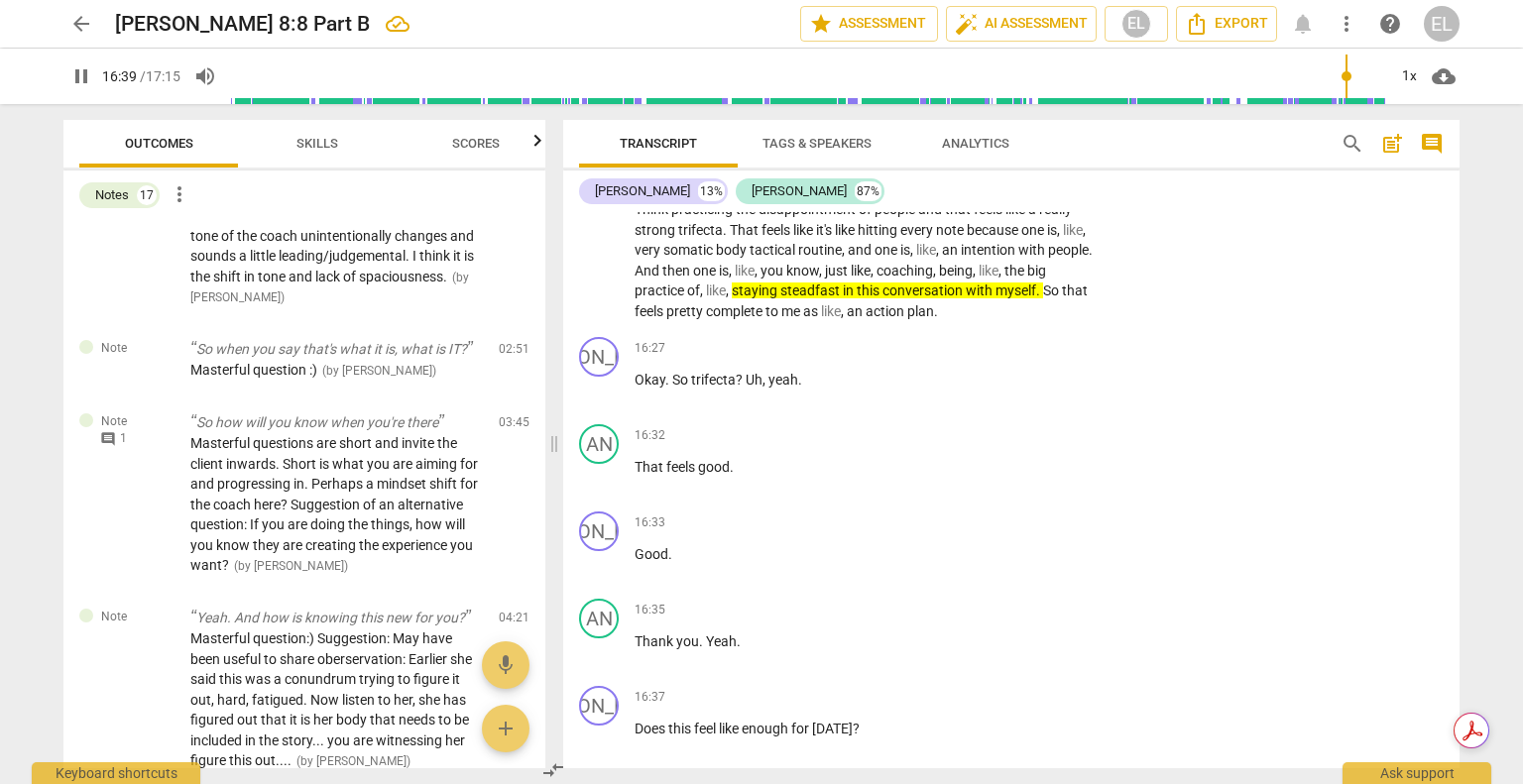
scroll to position [8078, 0]
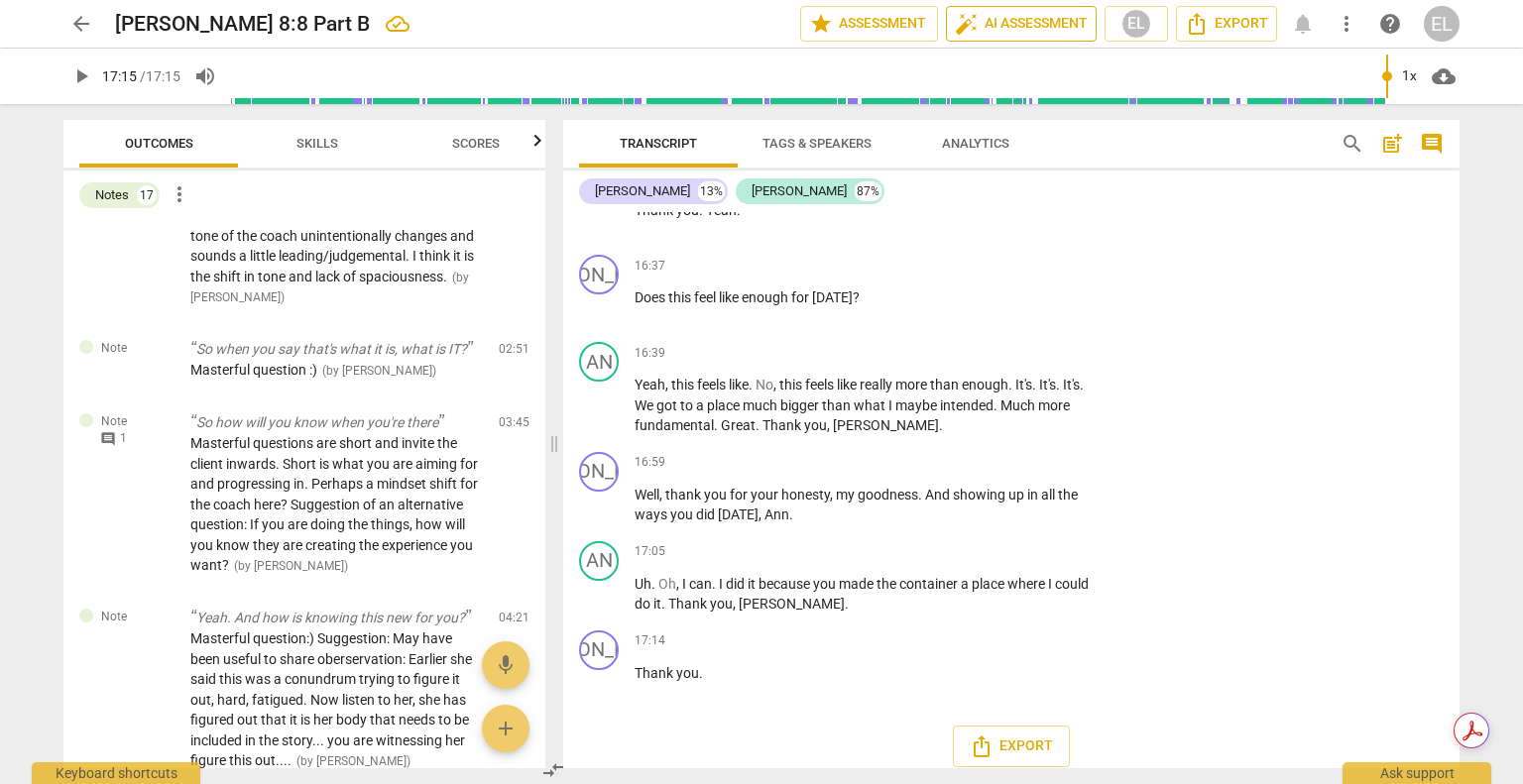
type input "1035"
click at [78, 25] on span "arrow_back" at bounding box center [82, 24] width 24 height 24
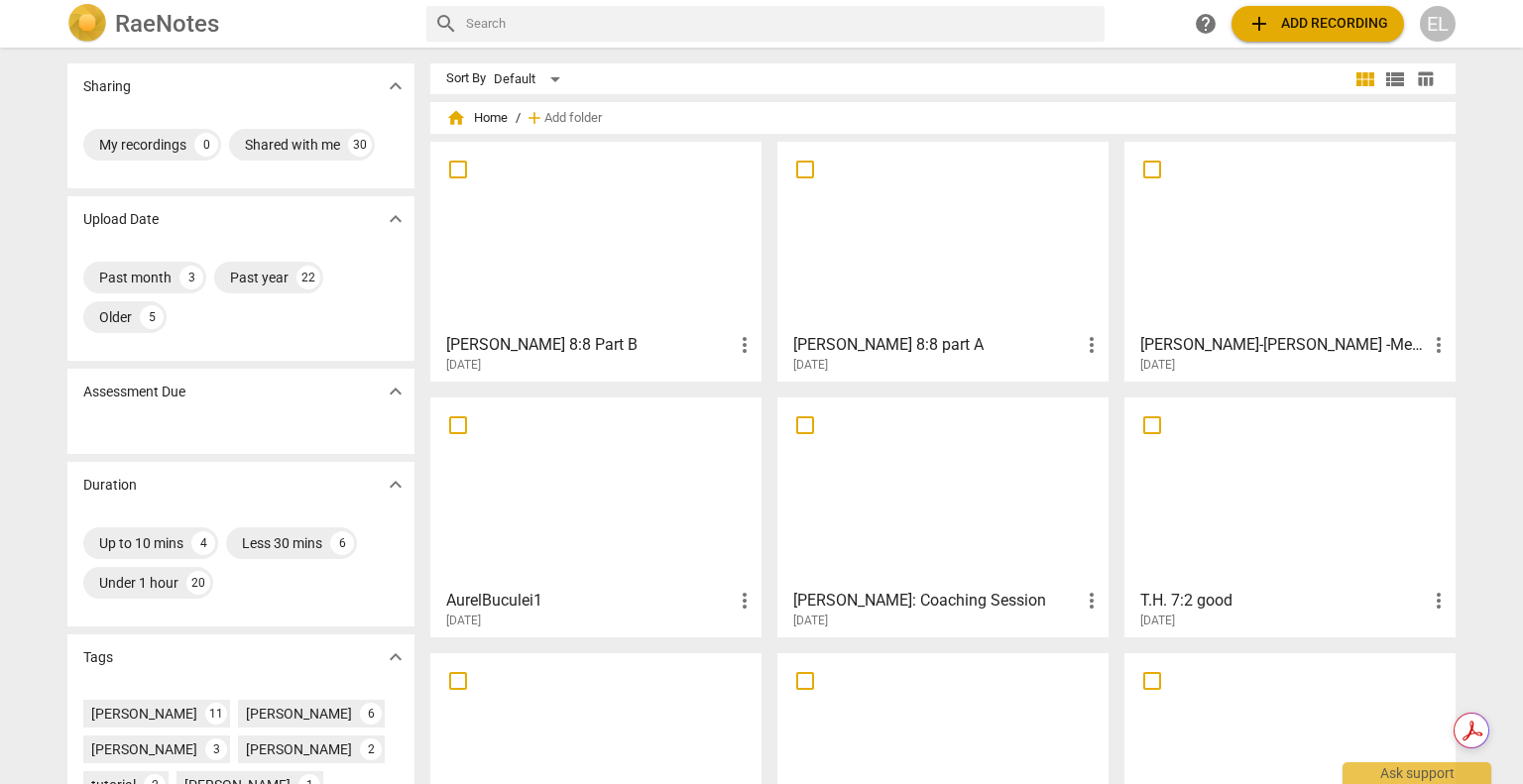
click at [871, 283] on div at bounding box center [942, 236] width 317 height 176
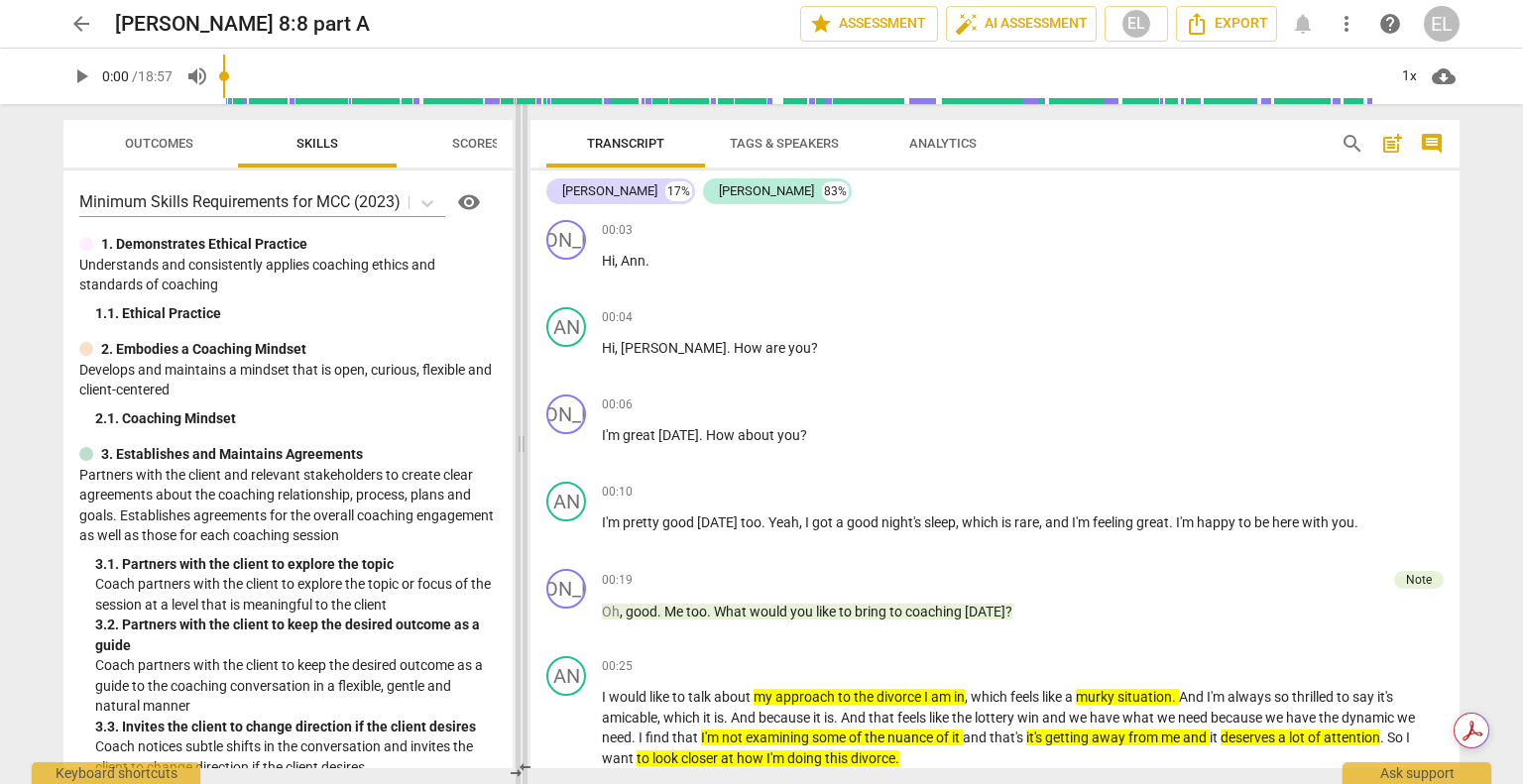
drag, startPoint x: 763, startPoint y: 440, endPoint x: 524, endPoint y: 435, distance: 239.1
click at [523, 436] on span at bounding box center [522, 444] width 12 height 680
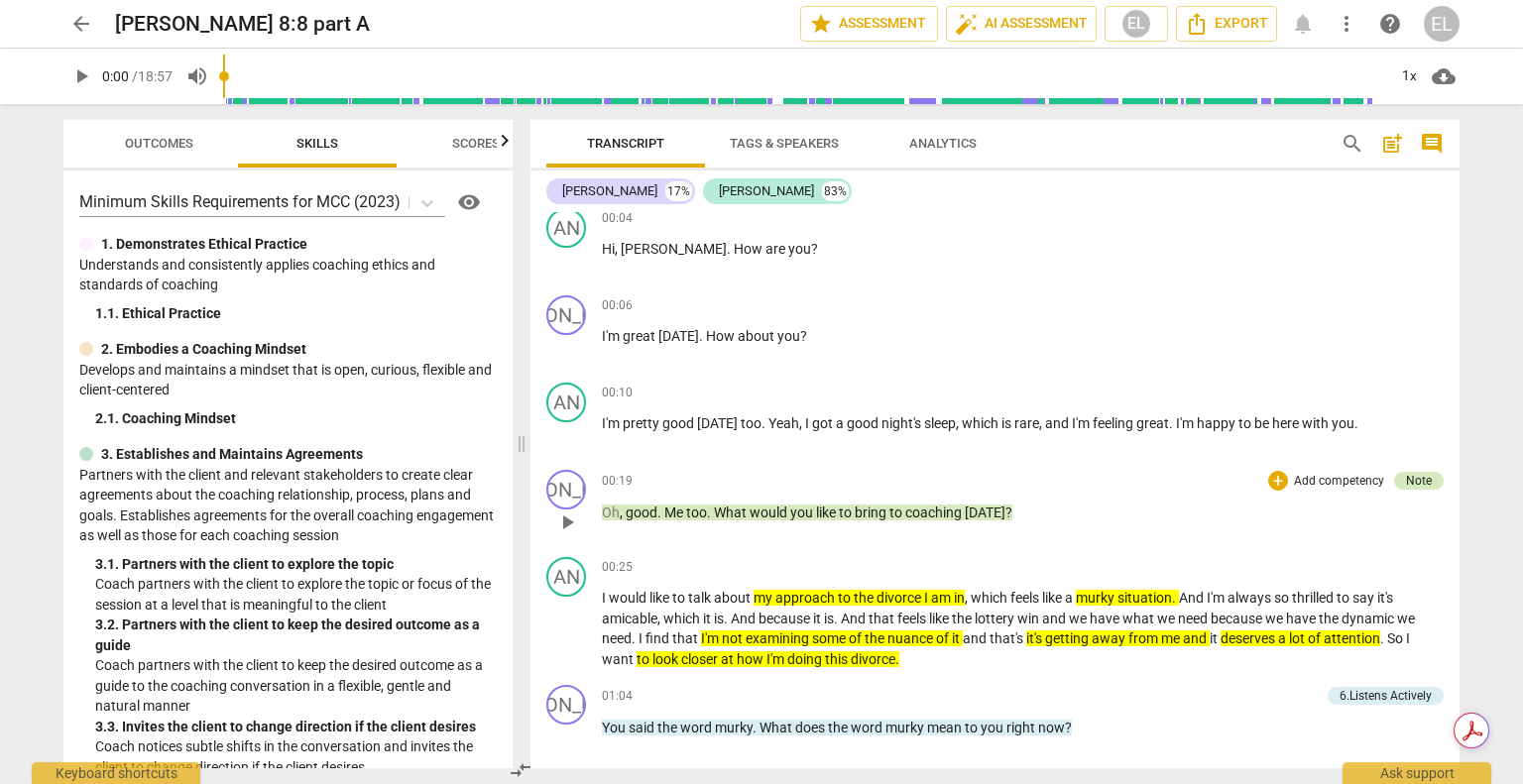
click at [1410, 475] on div "Note" at bounding box center [1419, 481] width 26 height 18
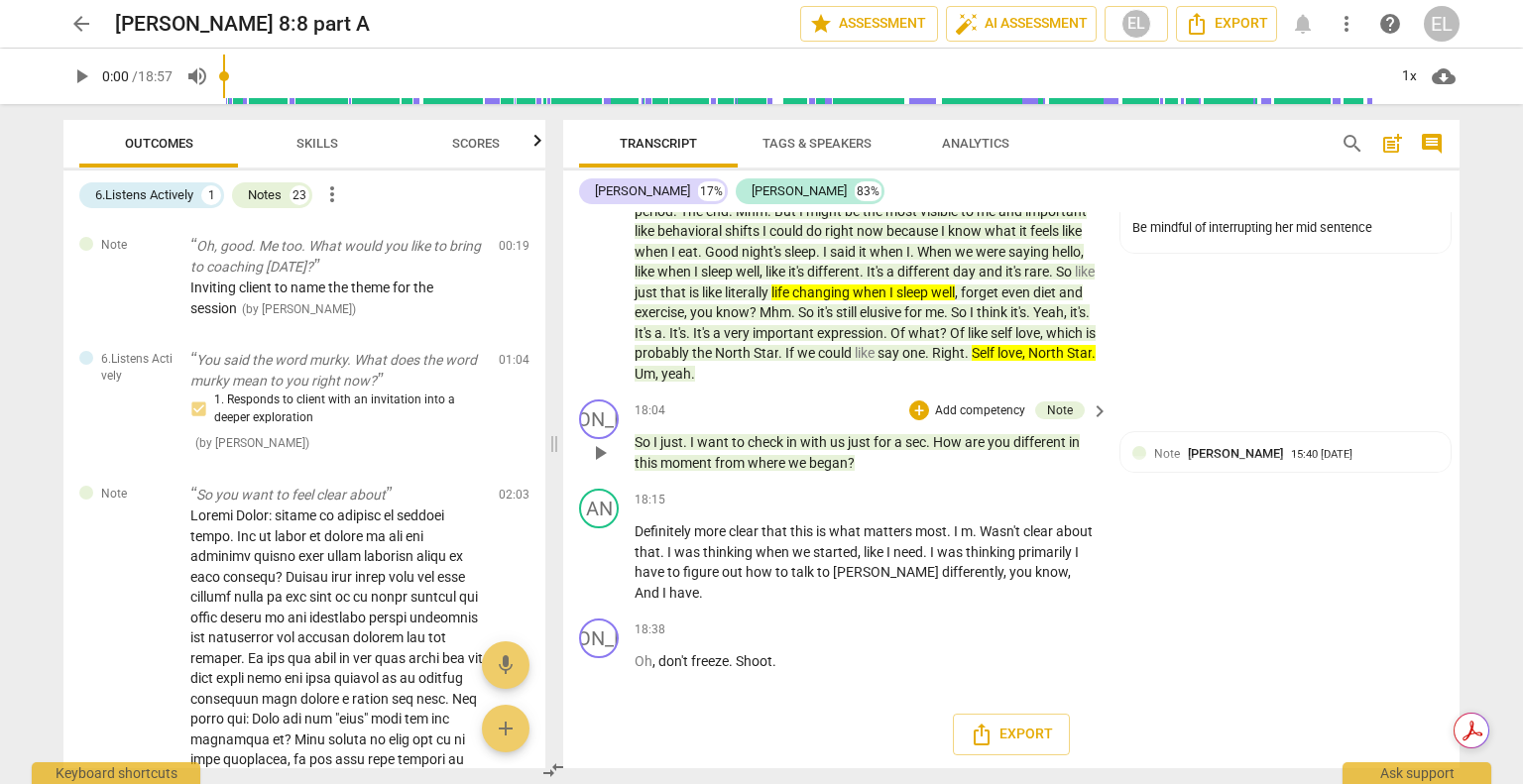
scroll to position [7369, 0]
click at [80, 27] on span "arrow_back" at bounding box center [82, 24] width 24 height 24
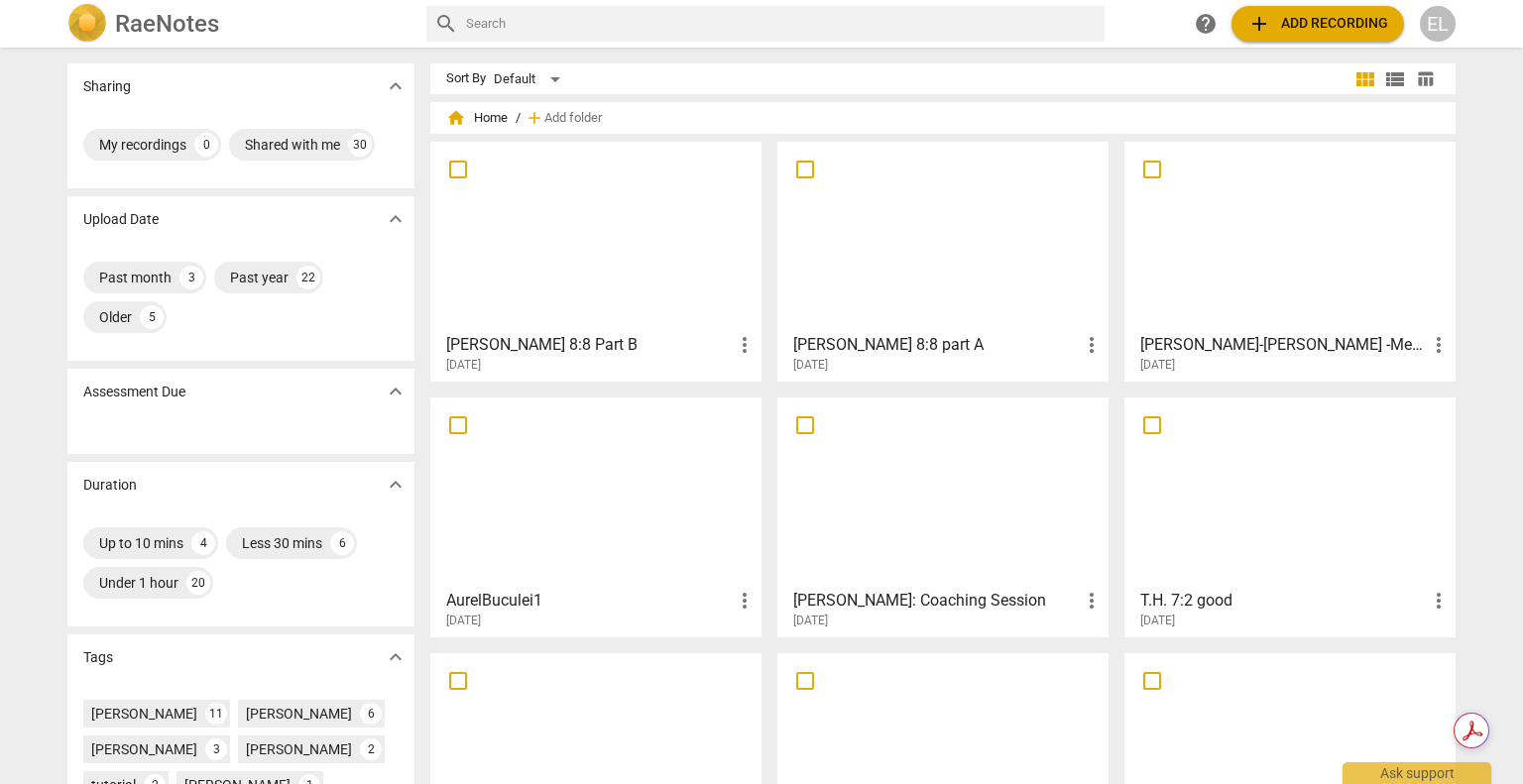
click at [636, 234] on div at bounding box center [595, 236] width 317 height 176
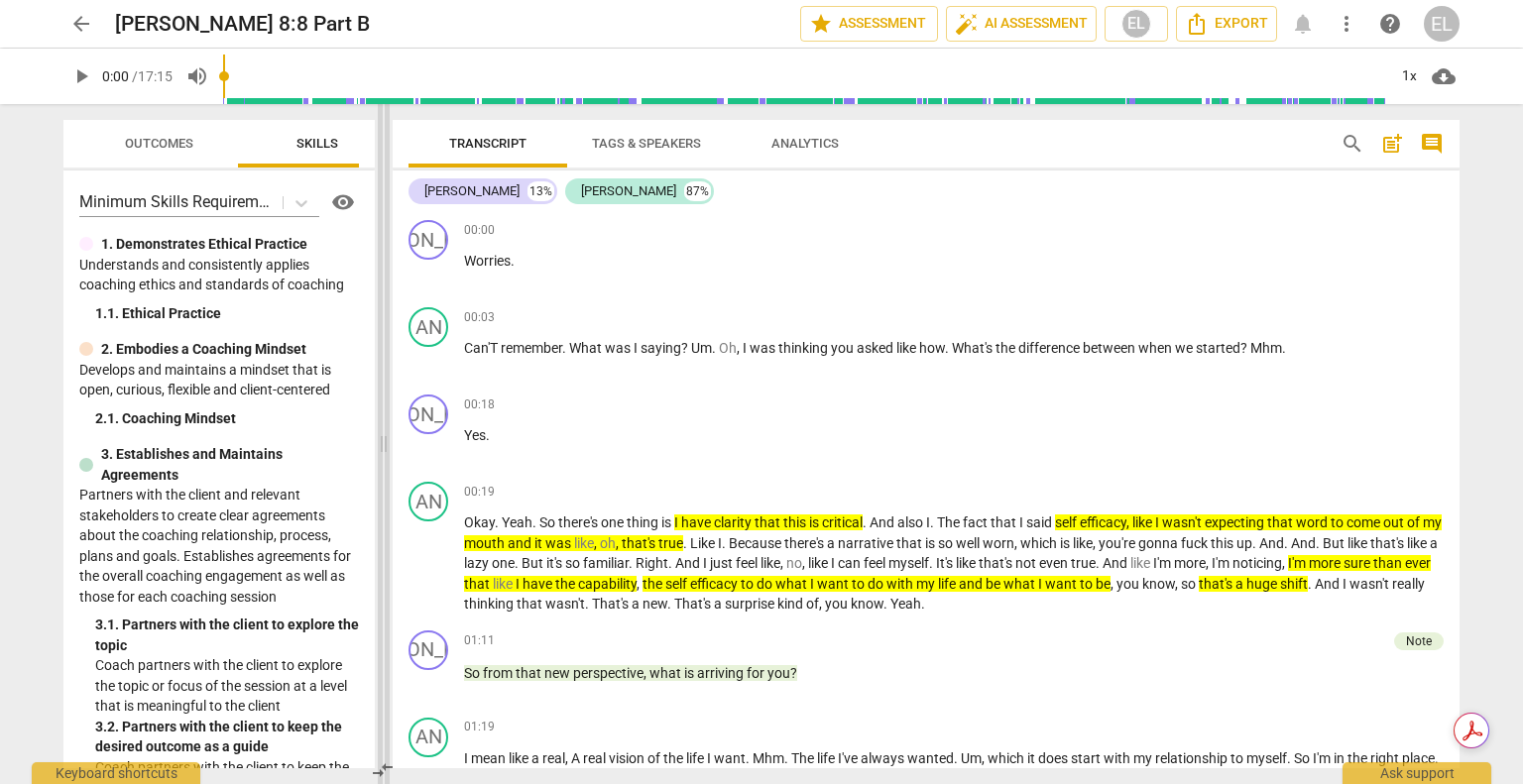
drag, startPoint x: 763, startPoint y: 439, endPoint x: 385, endPoint y: 433, distance: 378.0
click at [385, 433] on span at bounding box center [384, 444] width 12 height 680
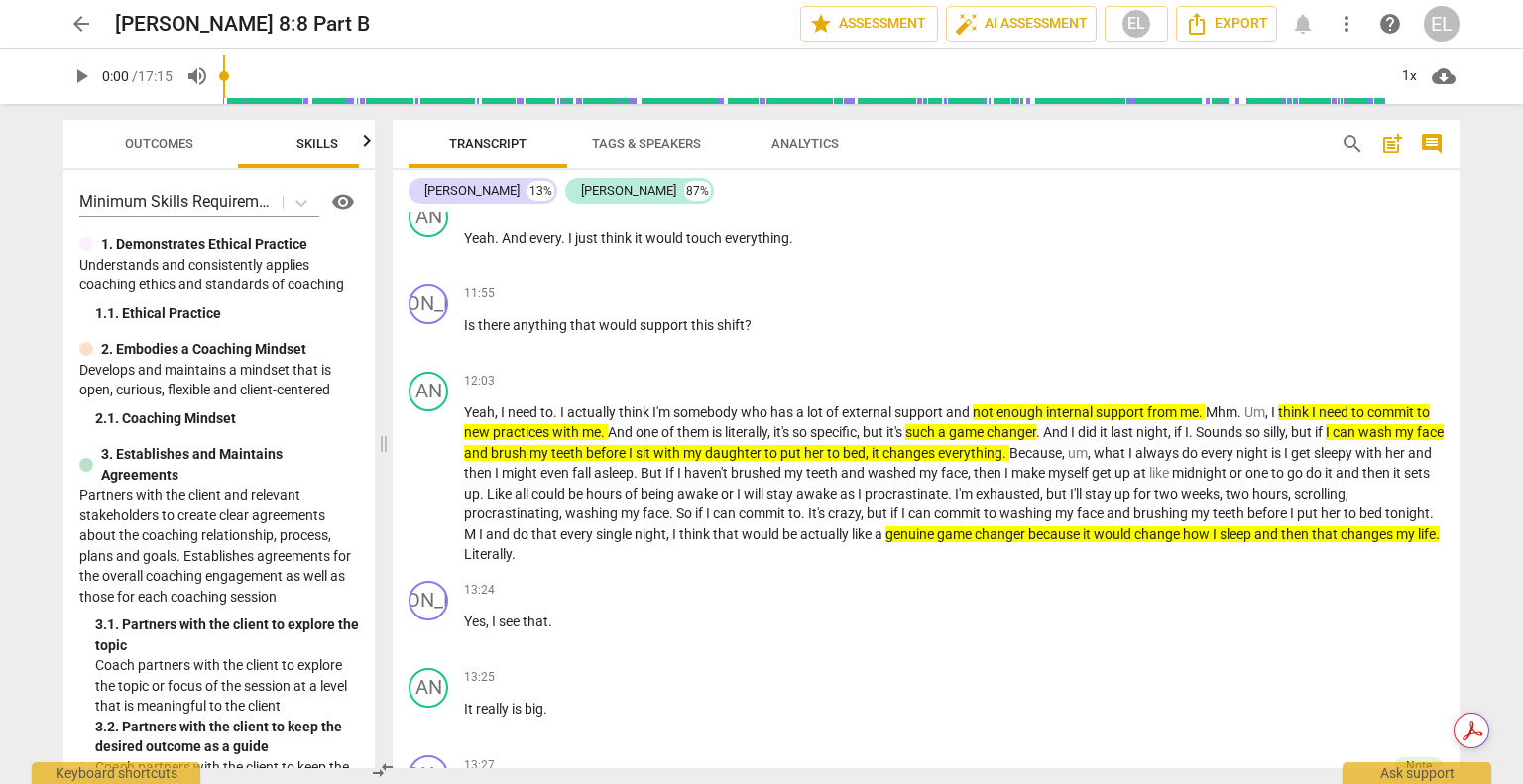
scroll to position [4525, 0]
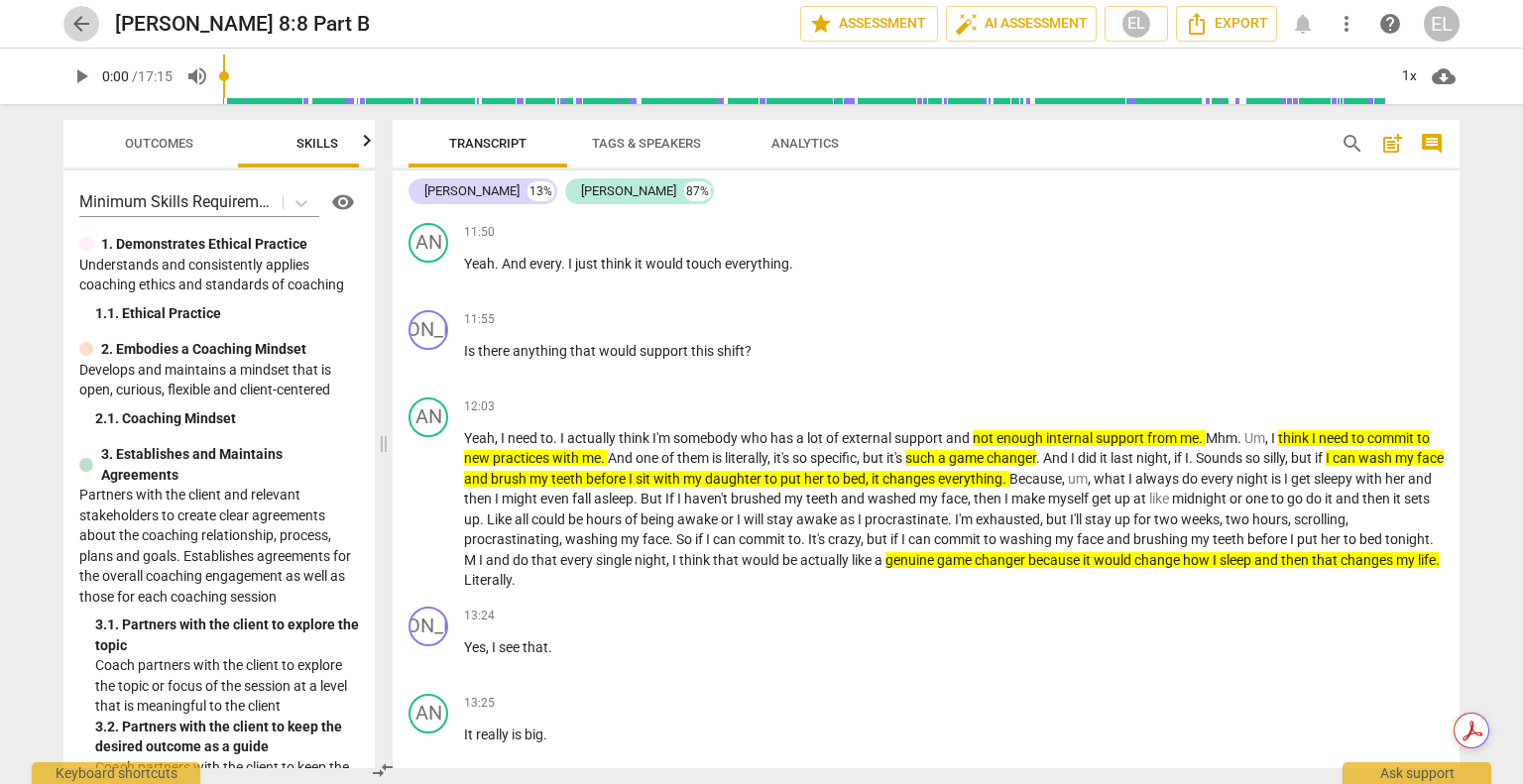
click at [84, 26] on span "arrow_back" at bounding box center [82, 24] width 24 height 24
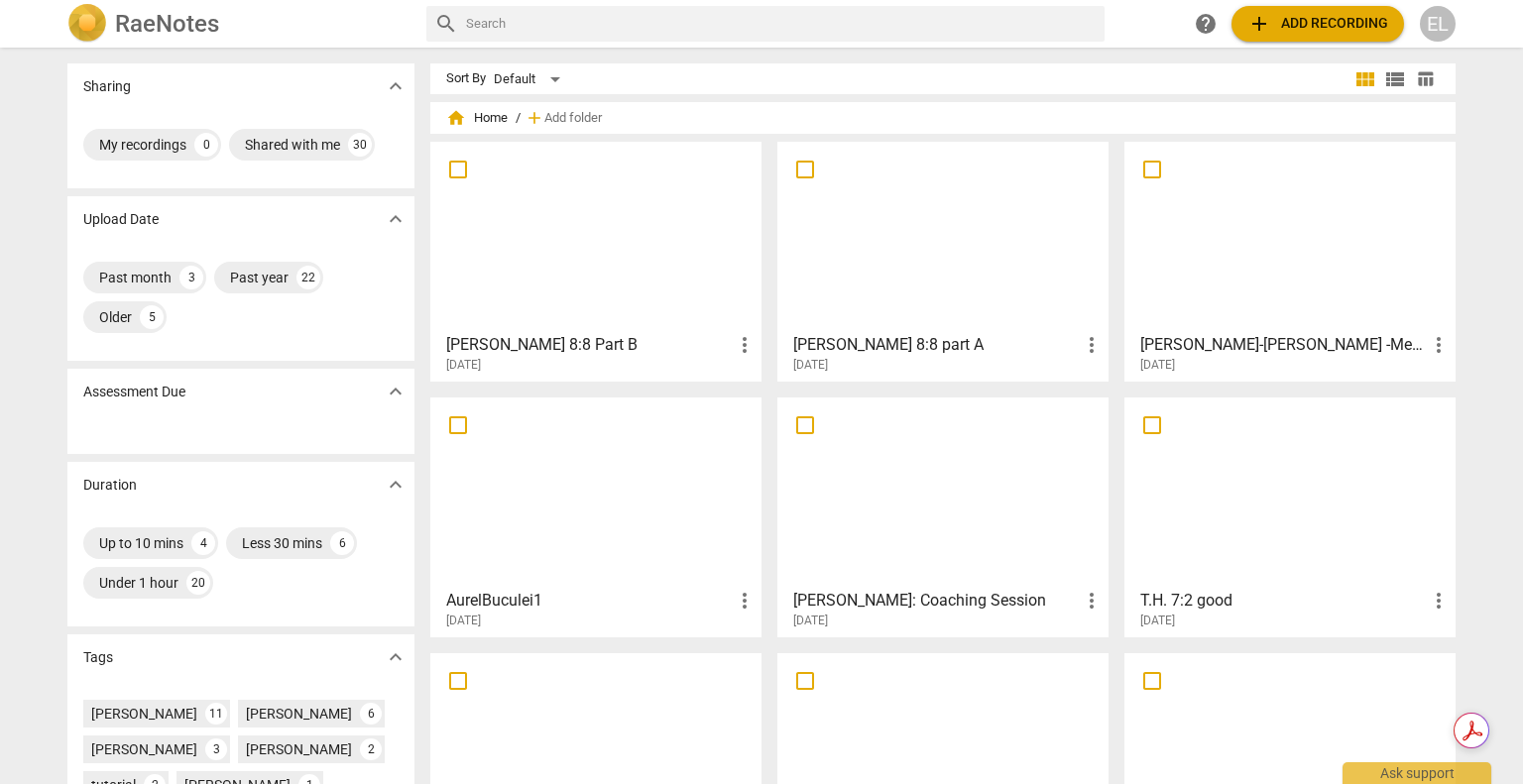
click at [952, 256] on div at bounding box center [942, 236] width 317 height 176
